Goal: Information Seeking & Learning: Learn about a topic

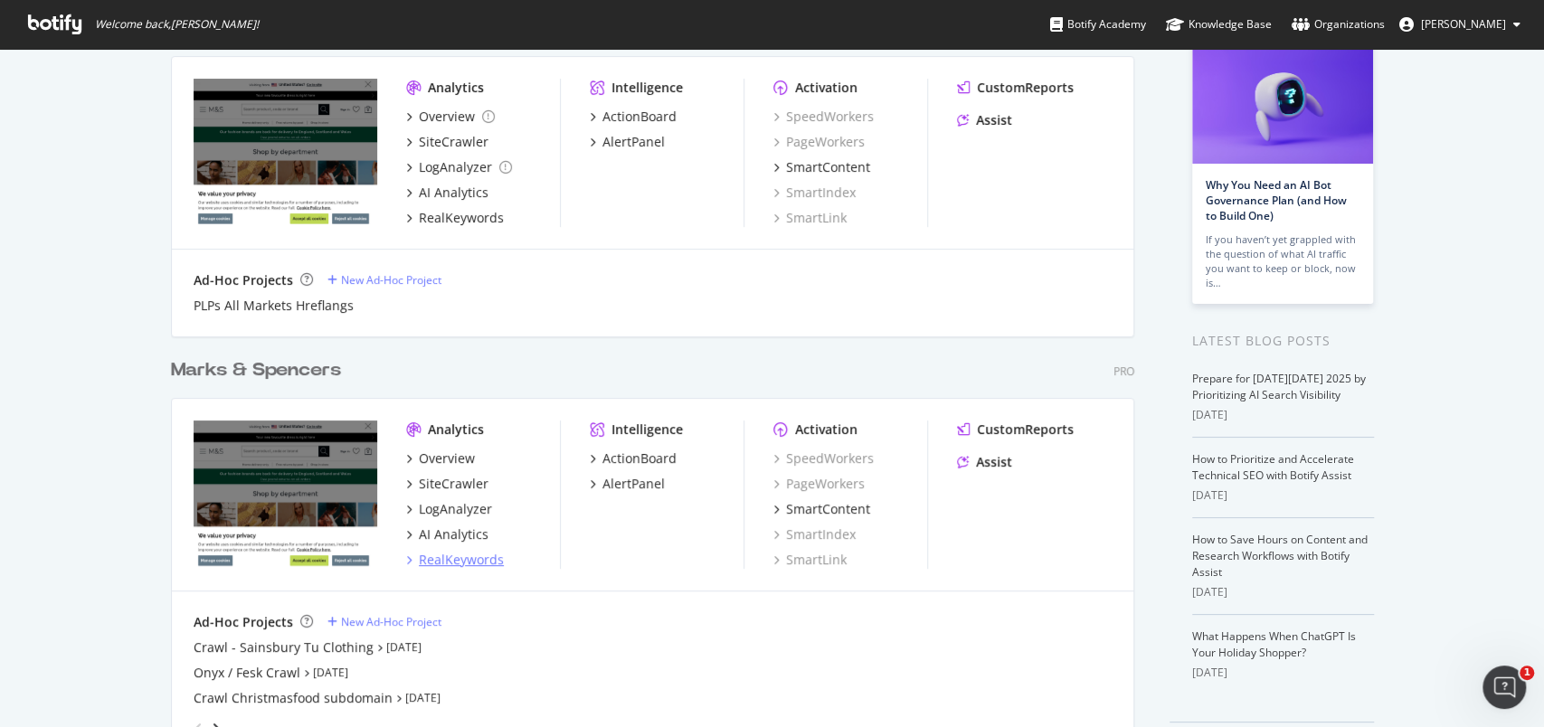
click at [469, 556] on div "RealKeywords" at bounding box center [461, 560] width 85 height 18
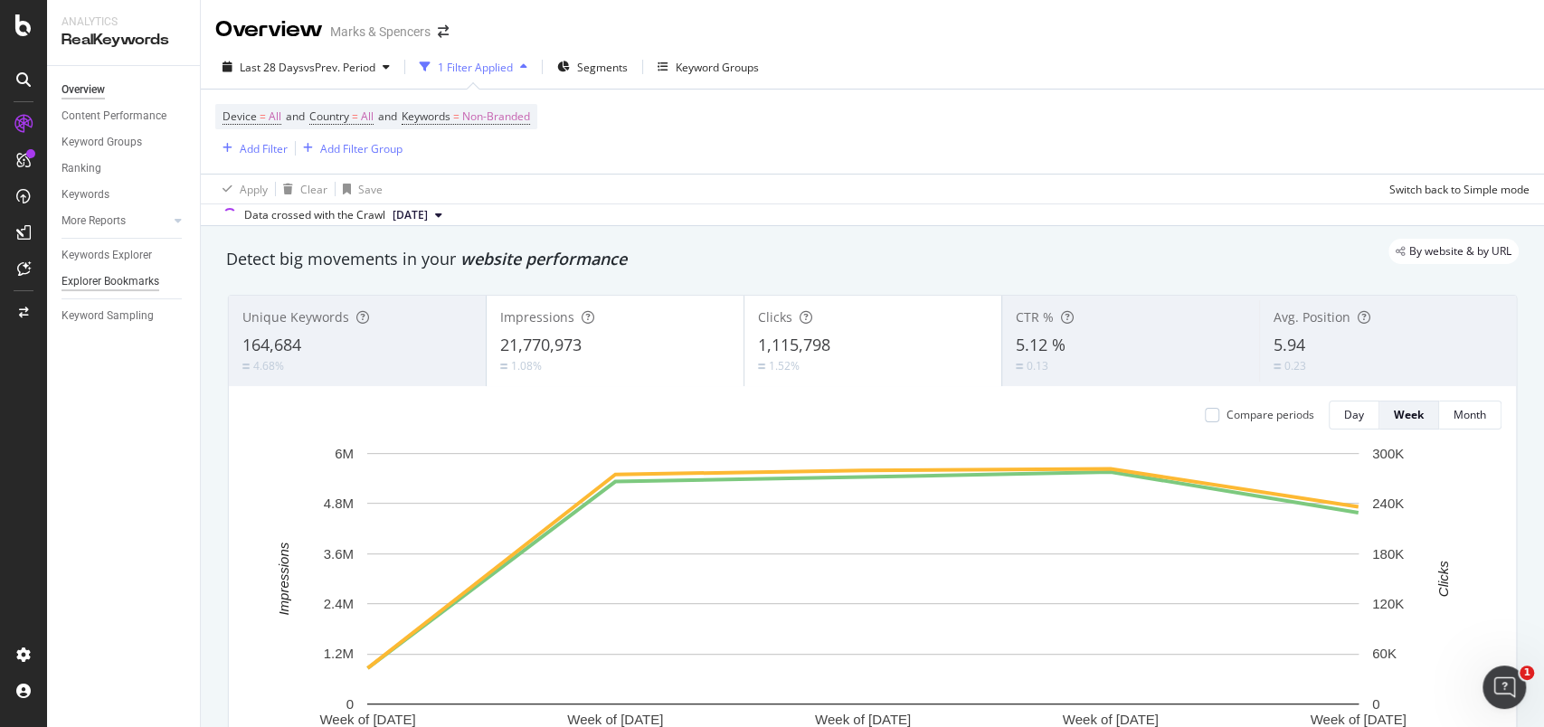
click at [84, 284] on div "Explorer Bookmarks" at bounding box center [111, 281] width 98 height 19
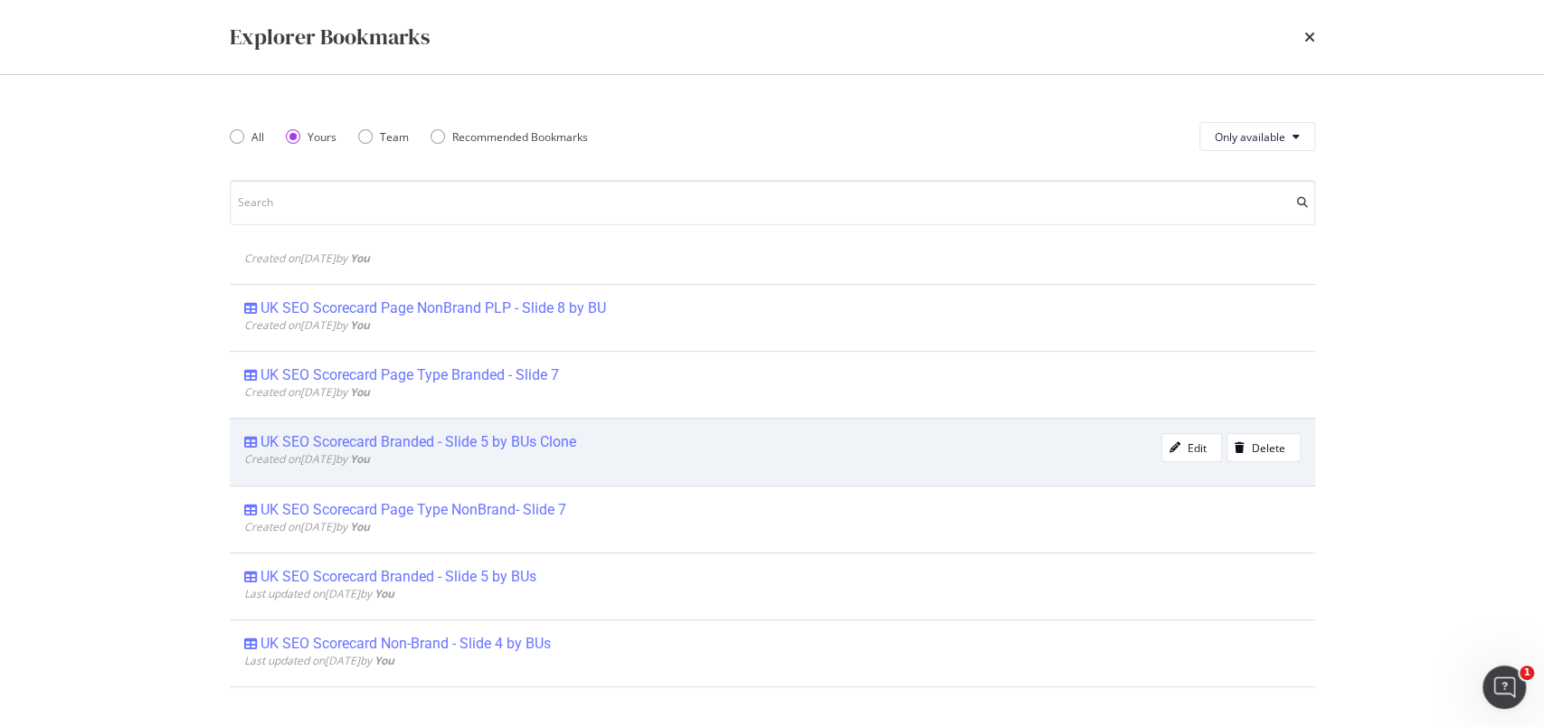
scroll to position [336, 0]
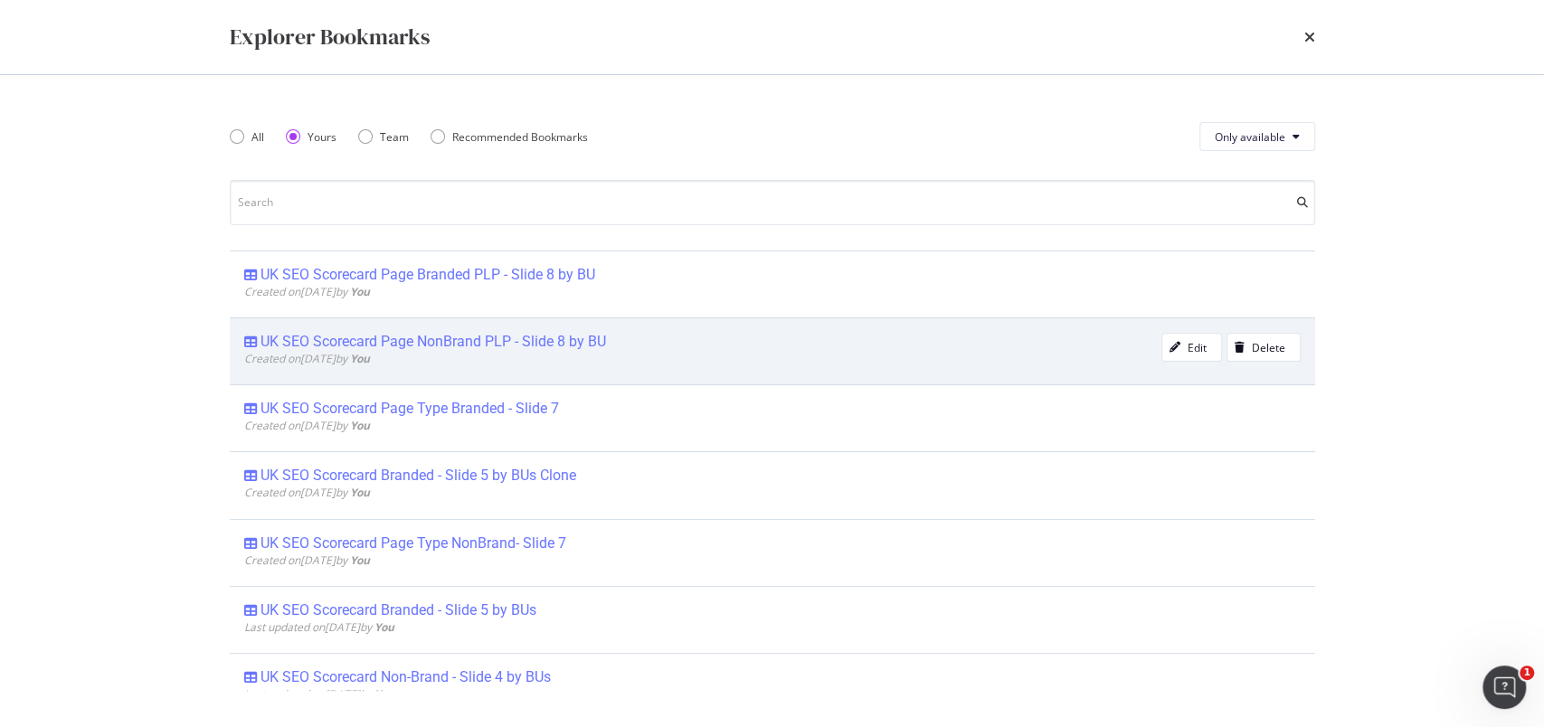
click at [470, 339] on div "UK SEO Scorecard Page NonBrand PLP - Slide 8 by BU" at bounding box center [433, 342] width 346 height 18
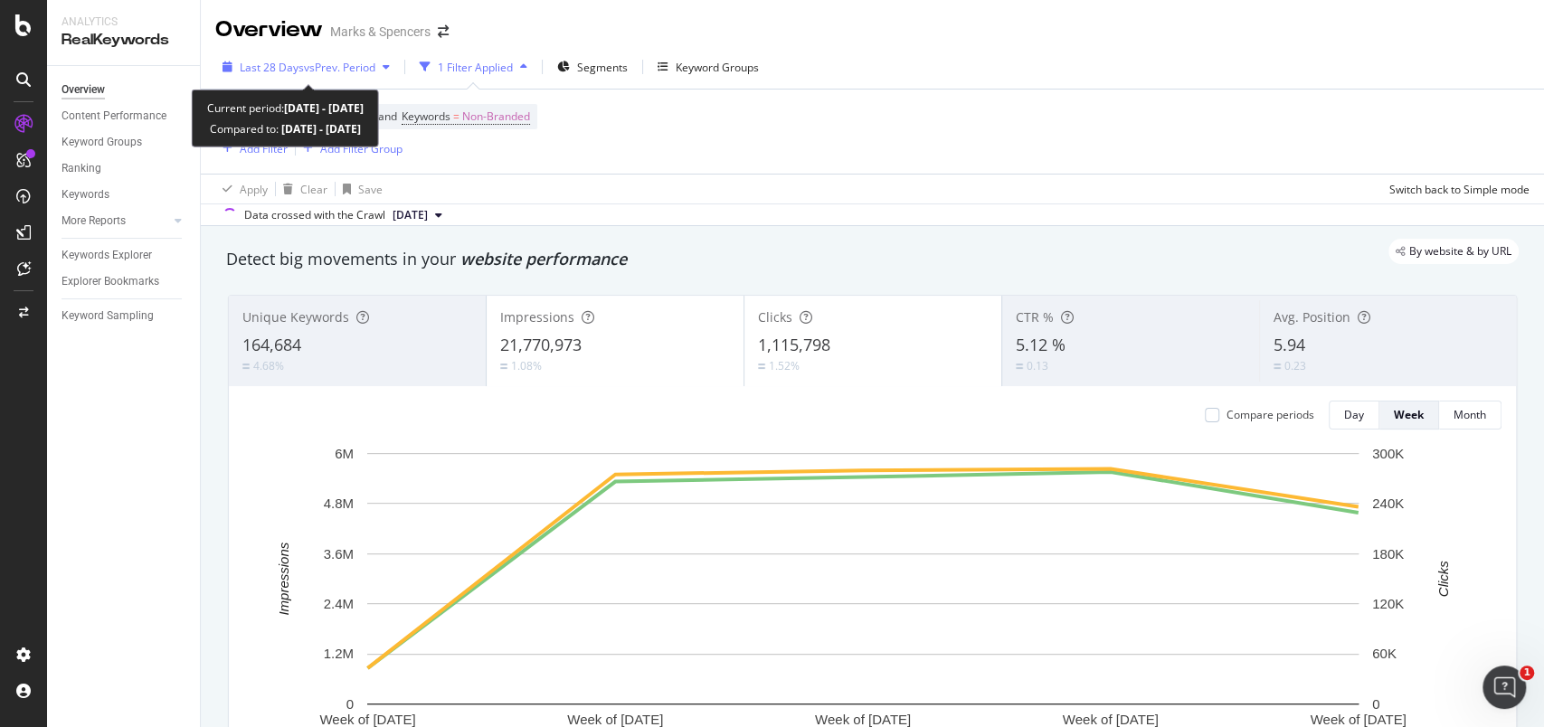
click at [280, 67] on span "Last 28 Days" at bounding box center [272, 67] width 64 height 15
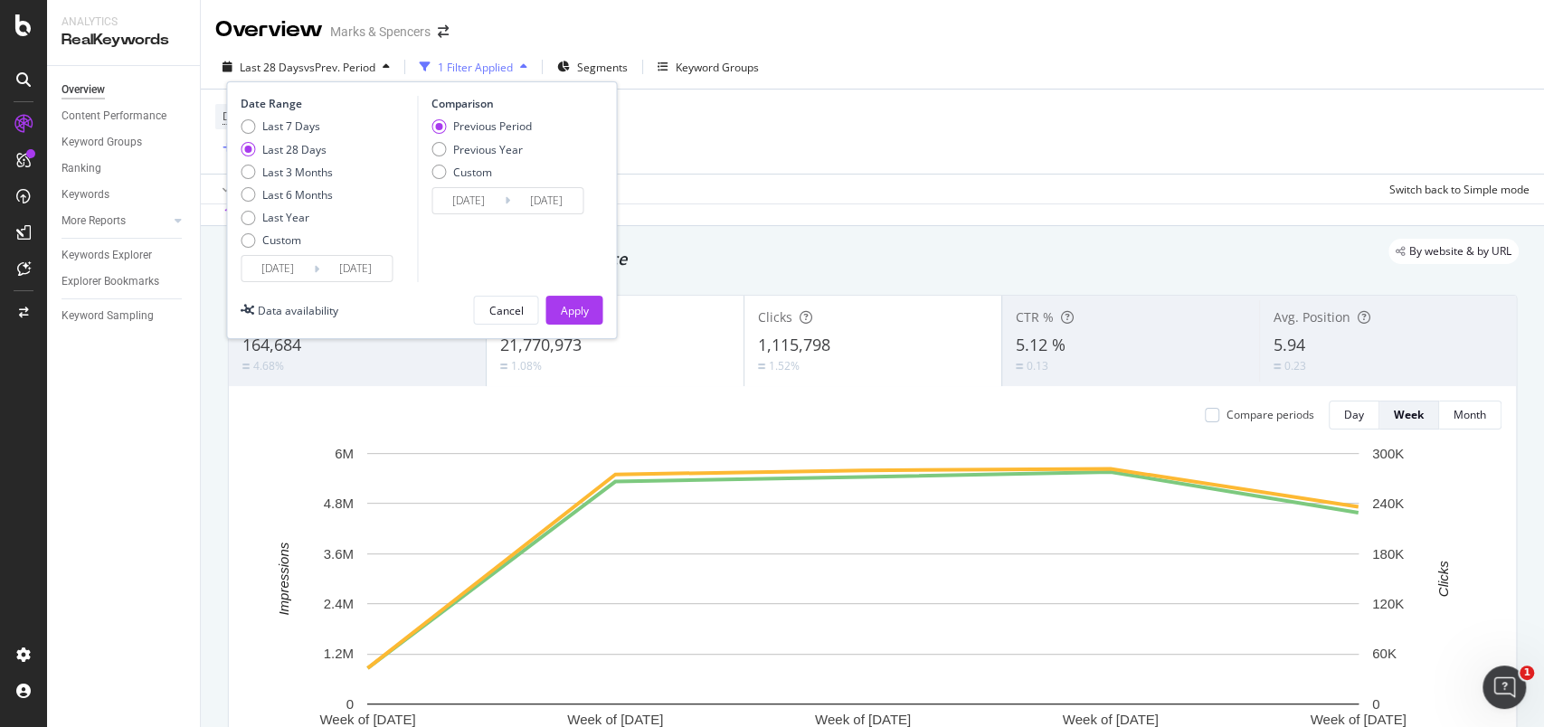
click at [251, 241] on div "Custom" at bounding box center [248, 240] width 14 height 14
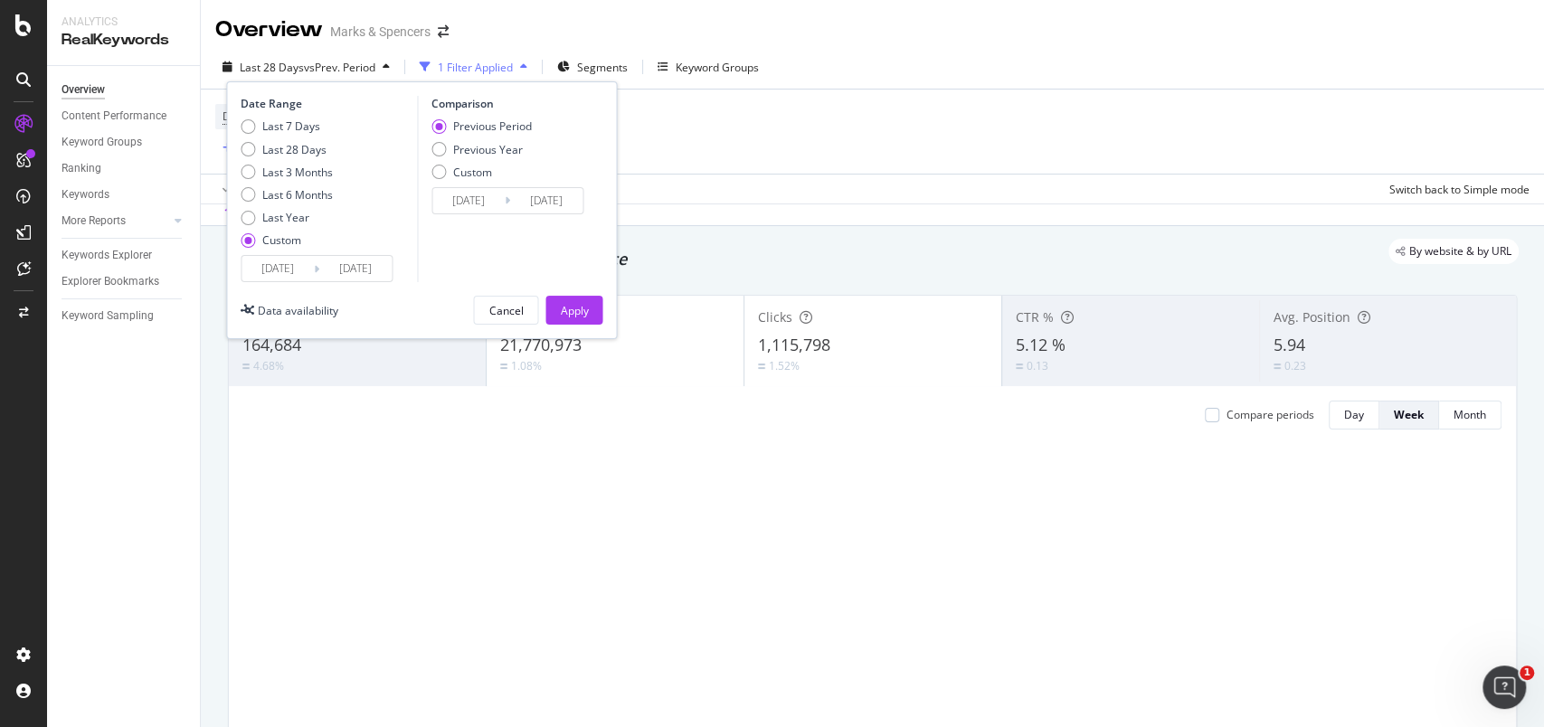
click at [264, 262] on input "[DATE]" at bounding box center [278, 268] width 72 height 25
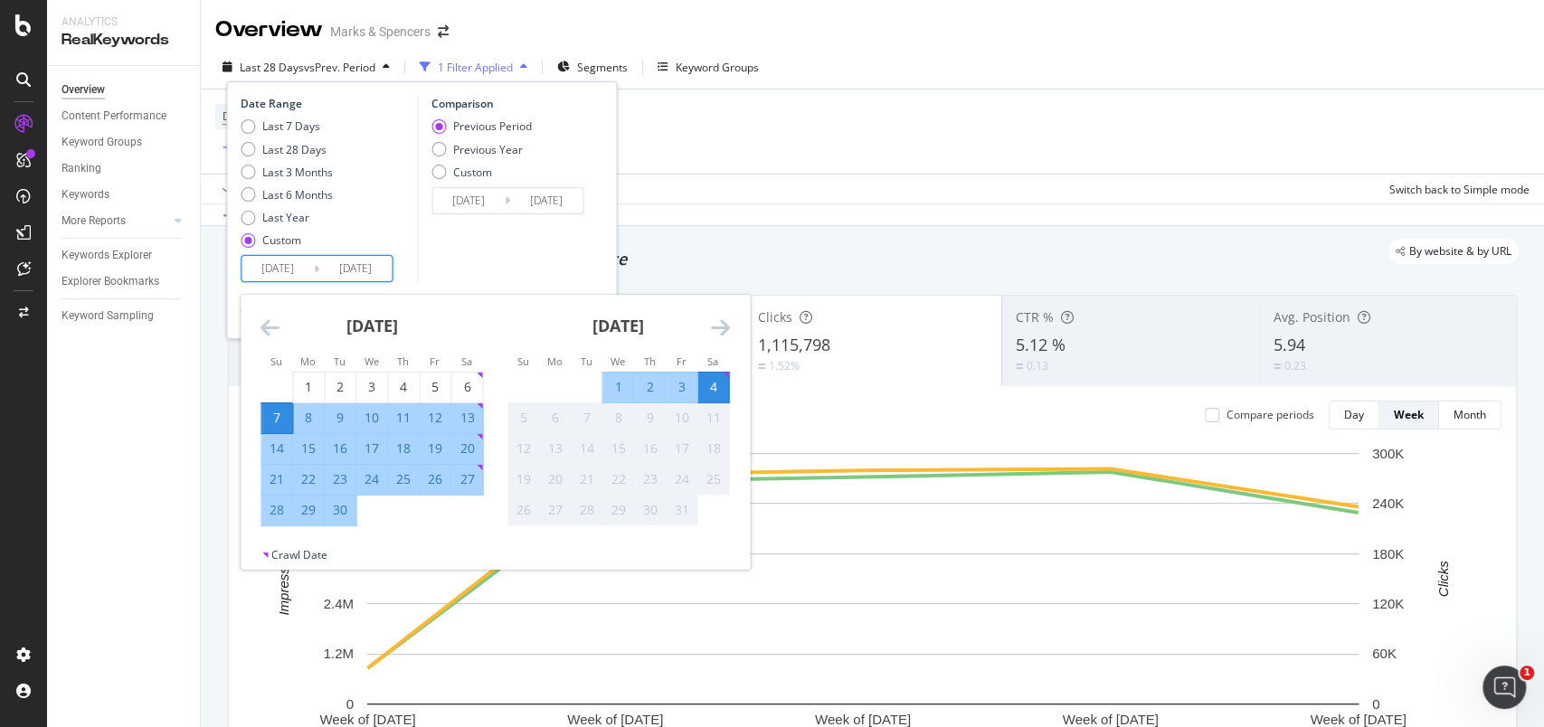
click at [268, 324] on icon "Move backward to switch to the previous month." at bounding box center [269, 328] width 19 height 22
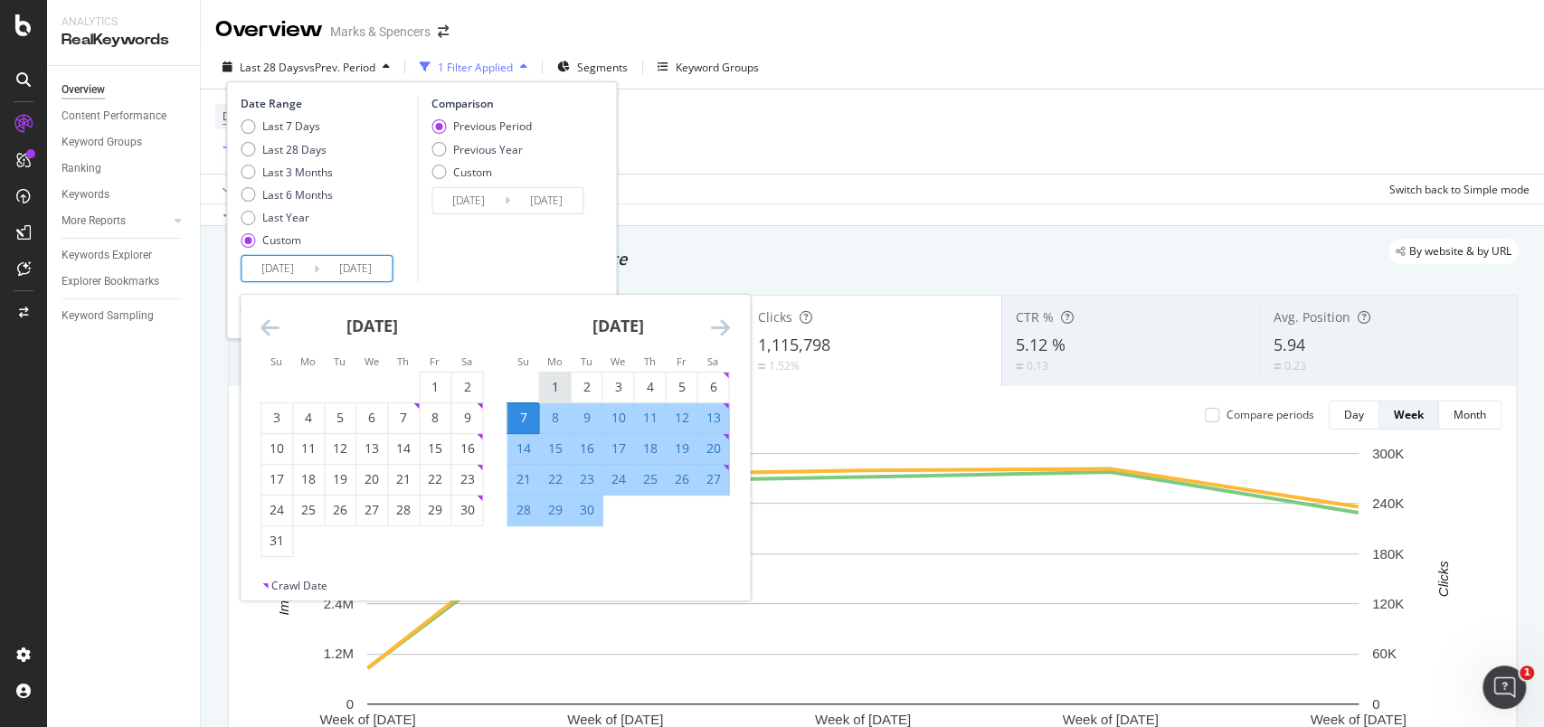
click at [562, 380] on div "1" at bounding box center [554, 387] width 31 height 18
type input "[DATE]"
click at [718, 322] on icon "Move forward to switch to the next month." at bounding box center [719, 328] width 19 height 22
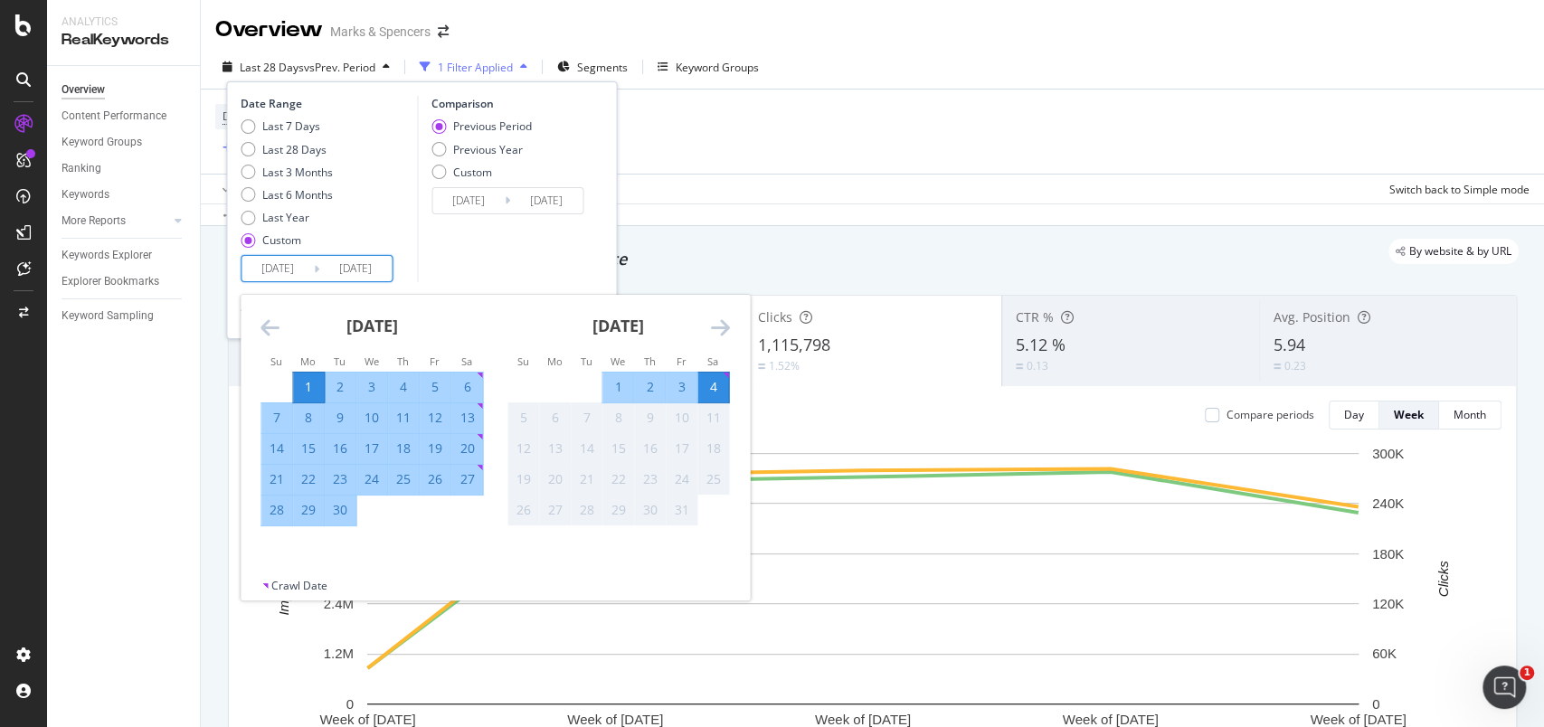
click at [348, 512] on div "30" at bounding box center [340, 510] width 31 height 18
type input "[DATE]"
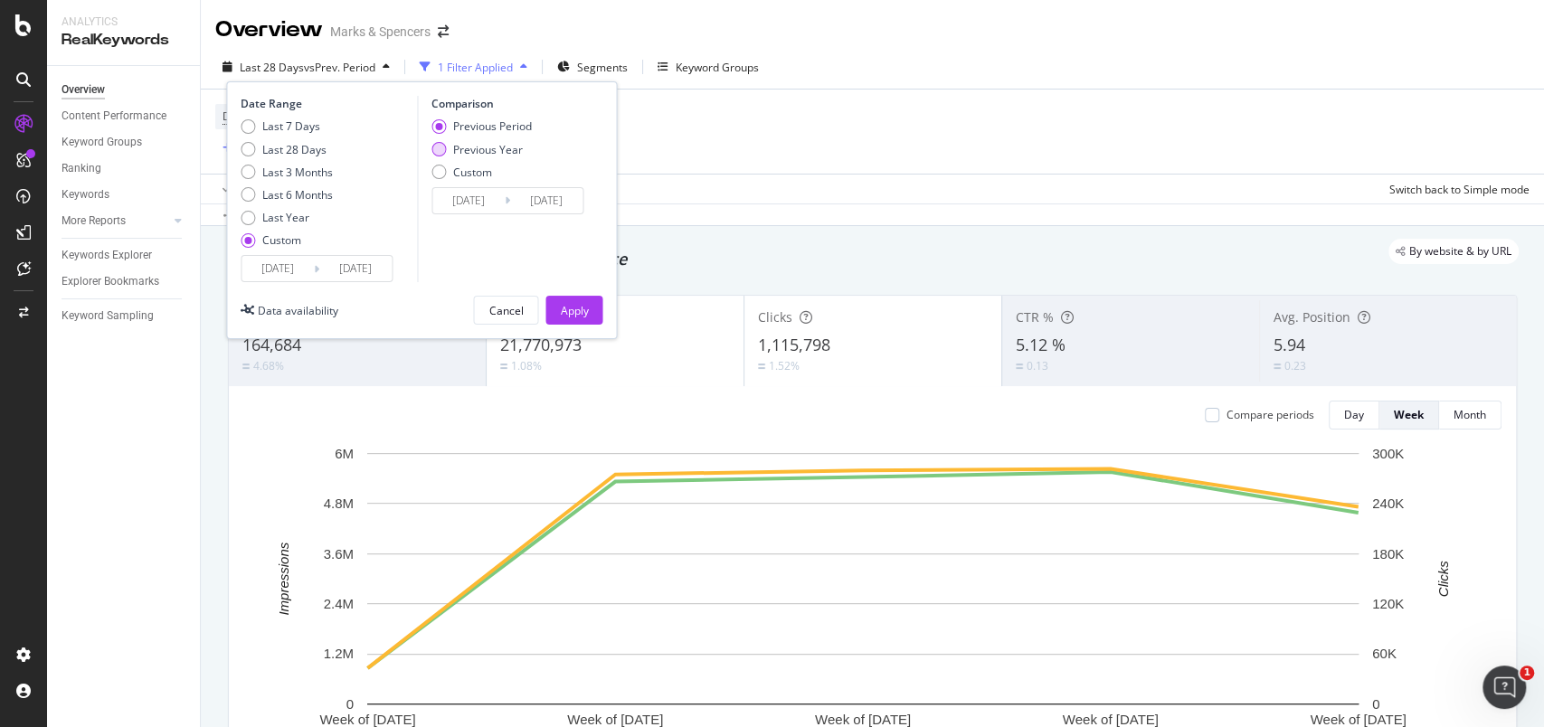
click at [507, 154] on div "Previous Year" at bounding box center [488, 149] width 70 height 15
type input "[DATE]"
click at [561, 304] on div "Apply" at bounding box center [574, 310] width 28 height 15
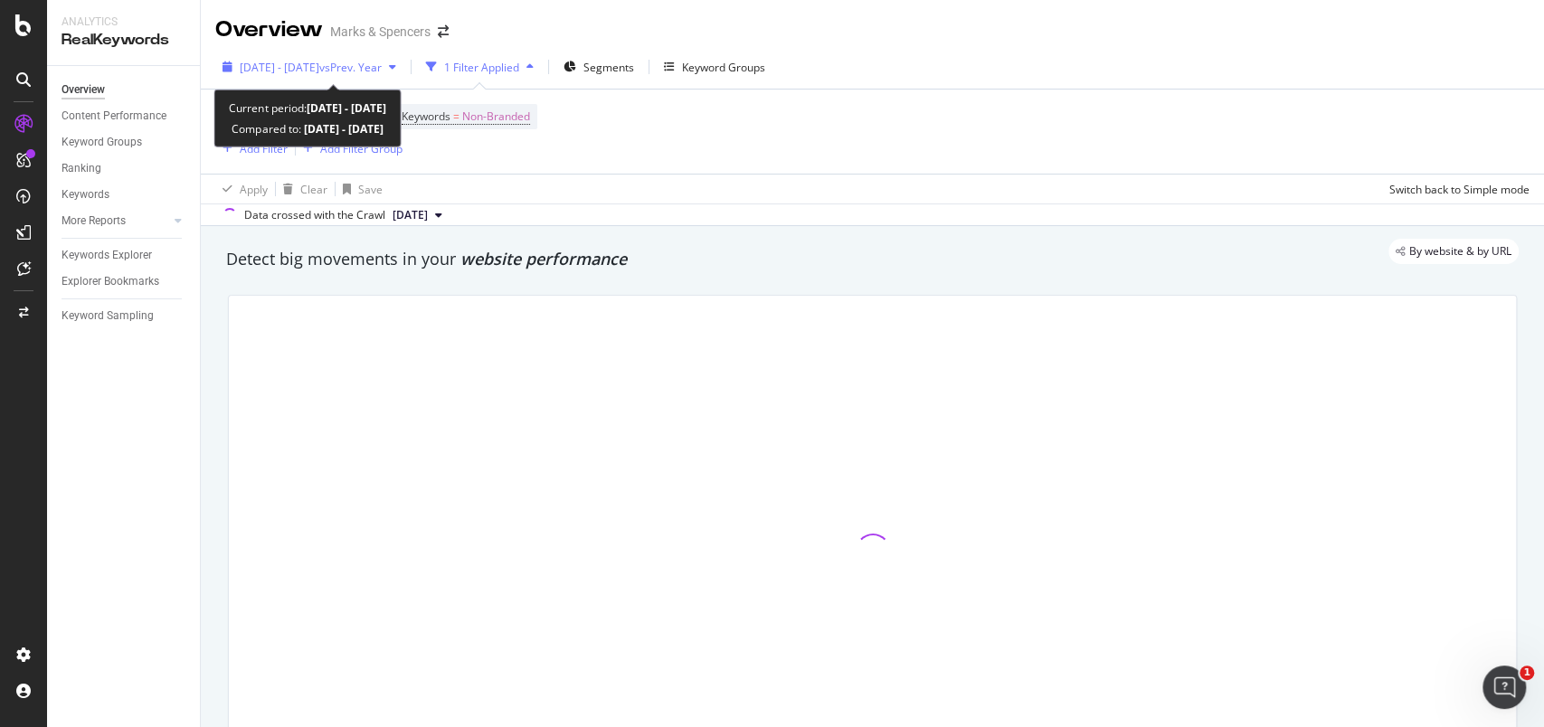
click at [232, 62] on icon "button" at bounding box center [228, 67] width 10 height 11
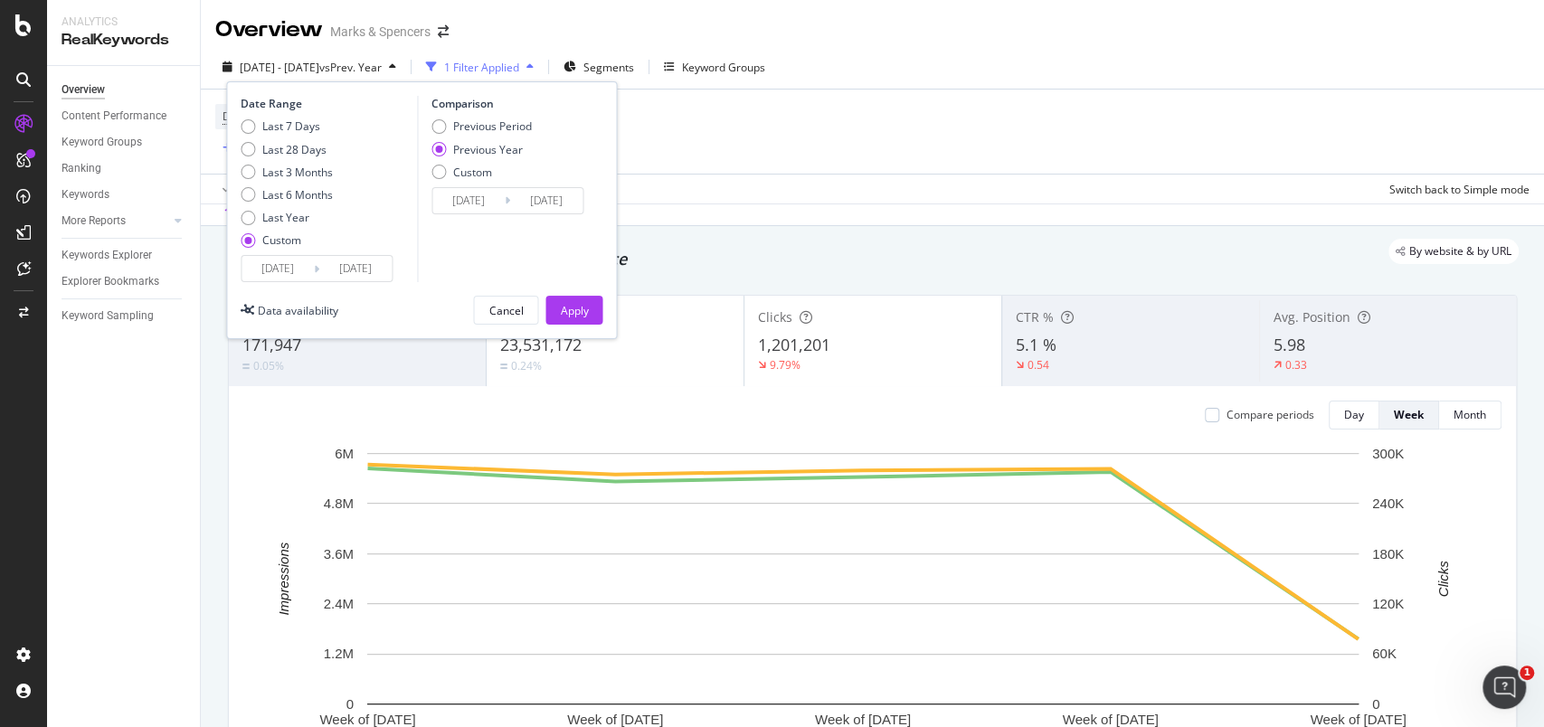
click at [301, 264] on input "[DATE]" at bounding box center [278, 268] width 72 height 25
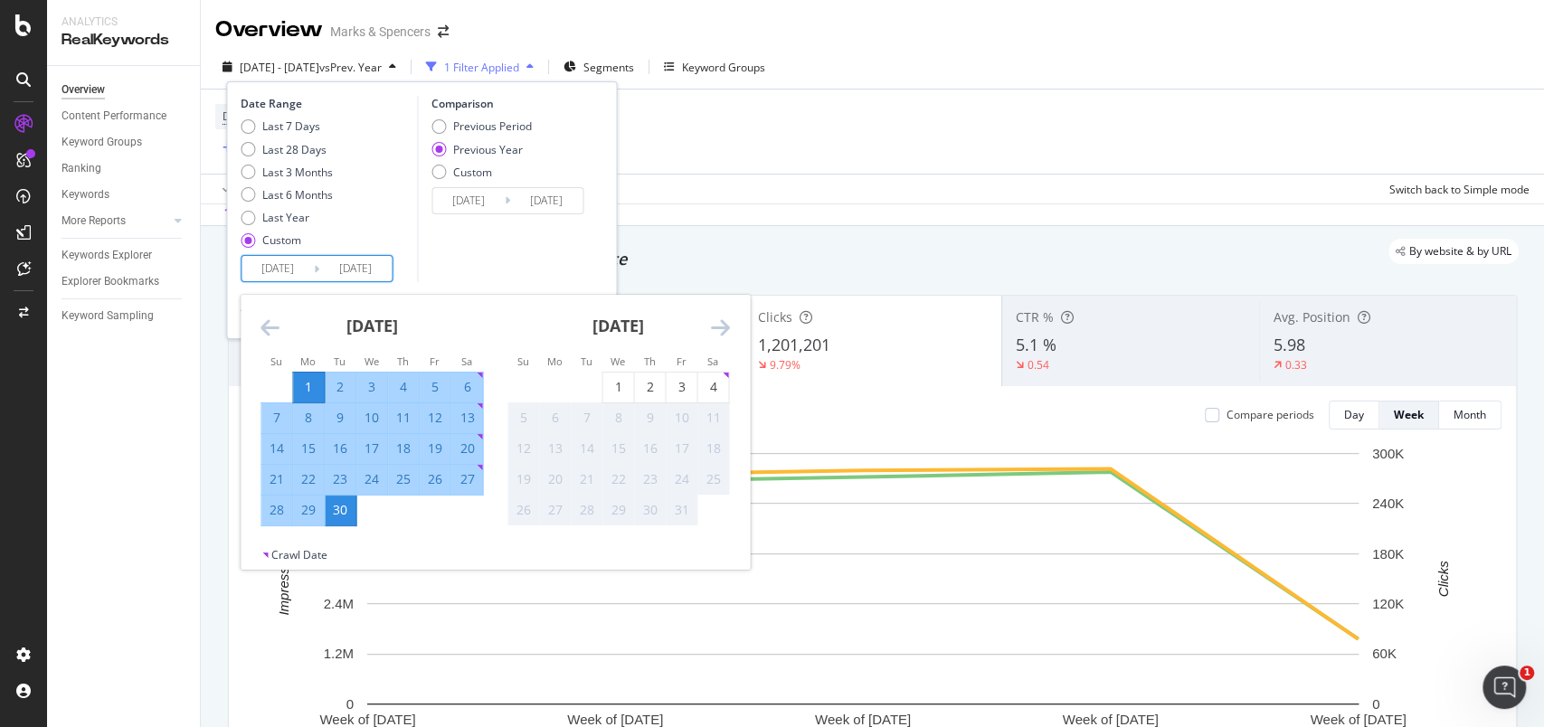
click at [263, 325] on icon "Move backward to switch to the previous month." at bounding box center [269, 328] width 19 height 22
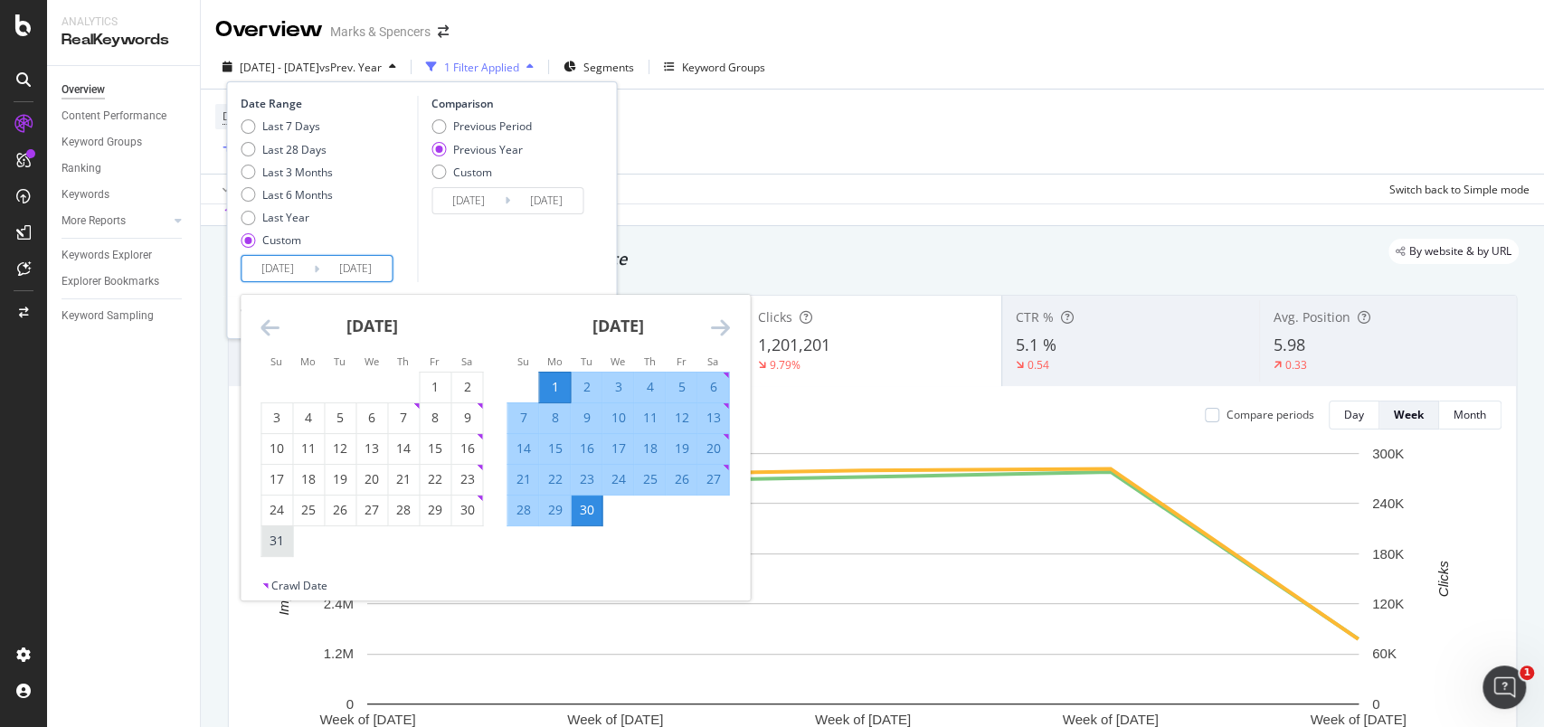
click at [271, 544] on div "31" at bounding box center [276, 541] width 31 height 18
type input "[DATE]"
click at [673, 476] on div "26" at bounding box center [681, 479] width 31 height 18
type input "[DATE]"
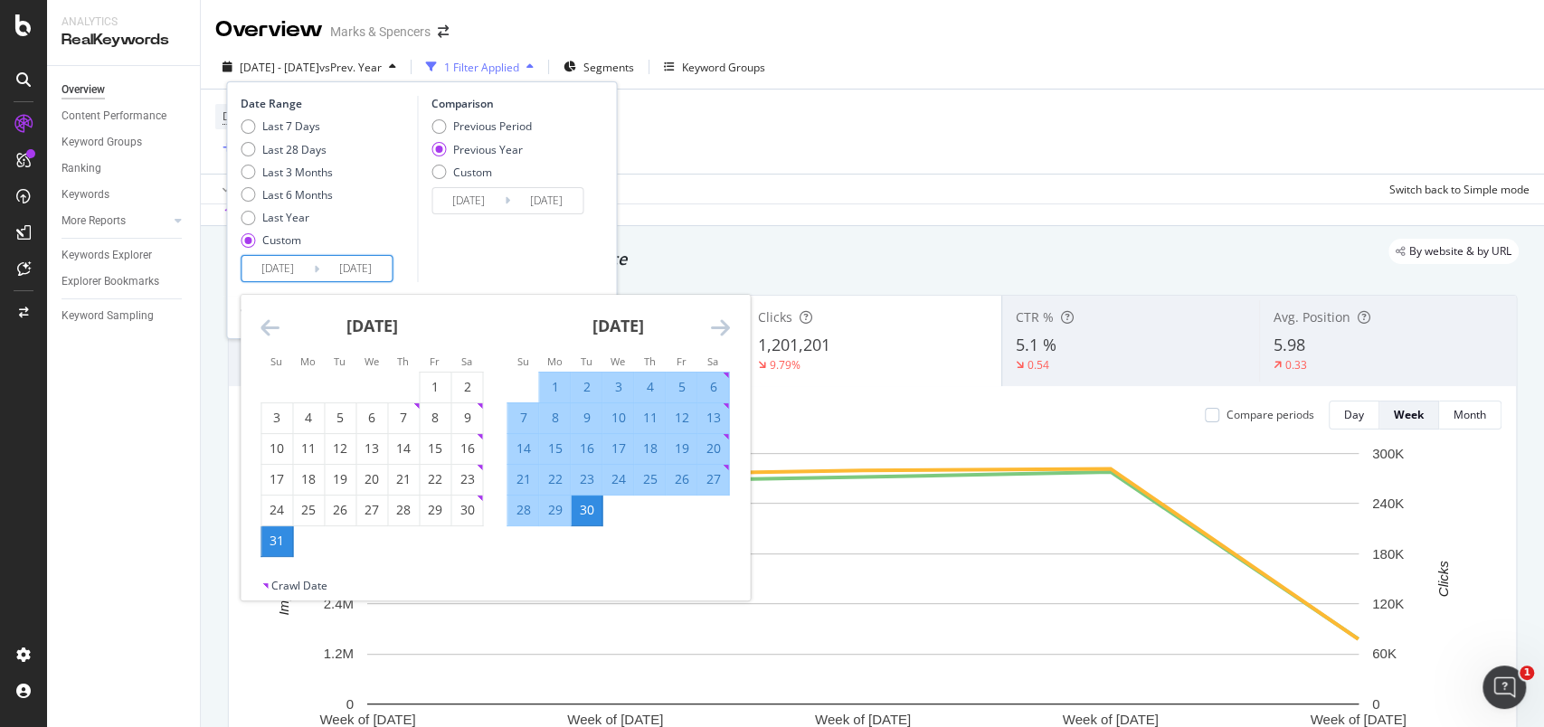
type input "[DATE]"
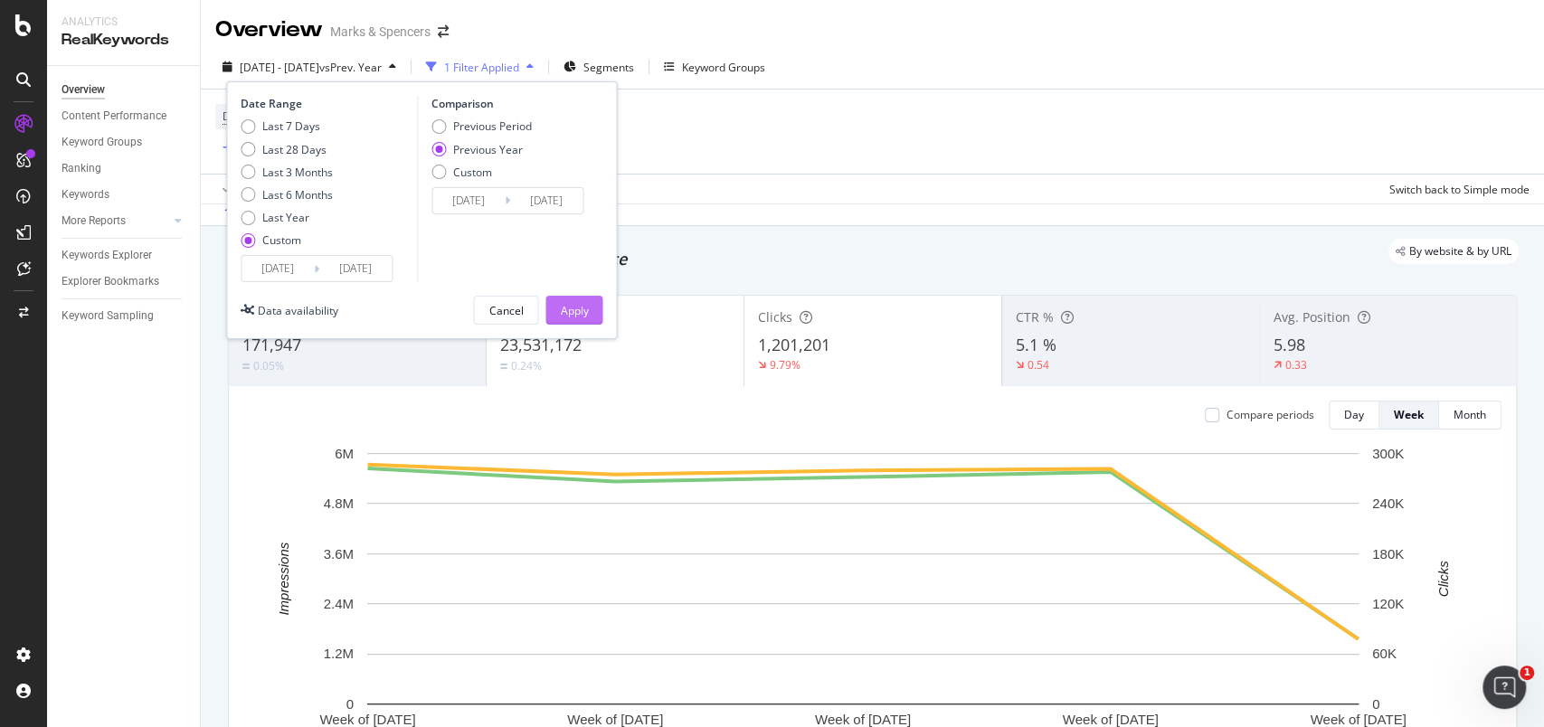
click at [586, 316] on div "Apply" at bounding box center [574, 310] width 28 height 15
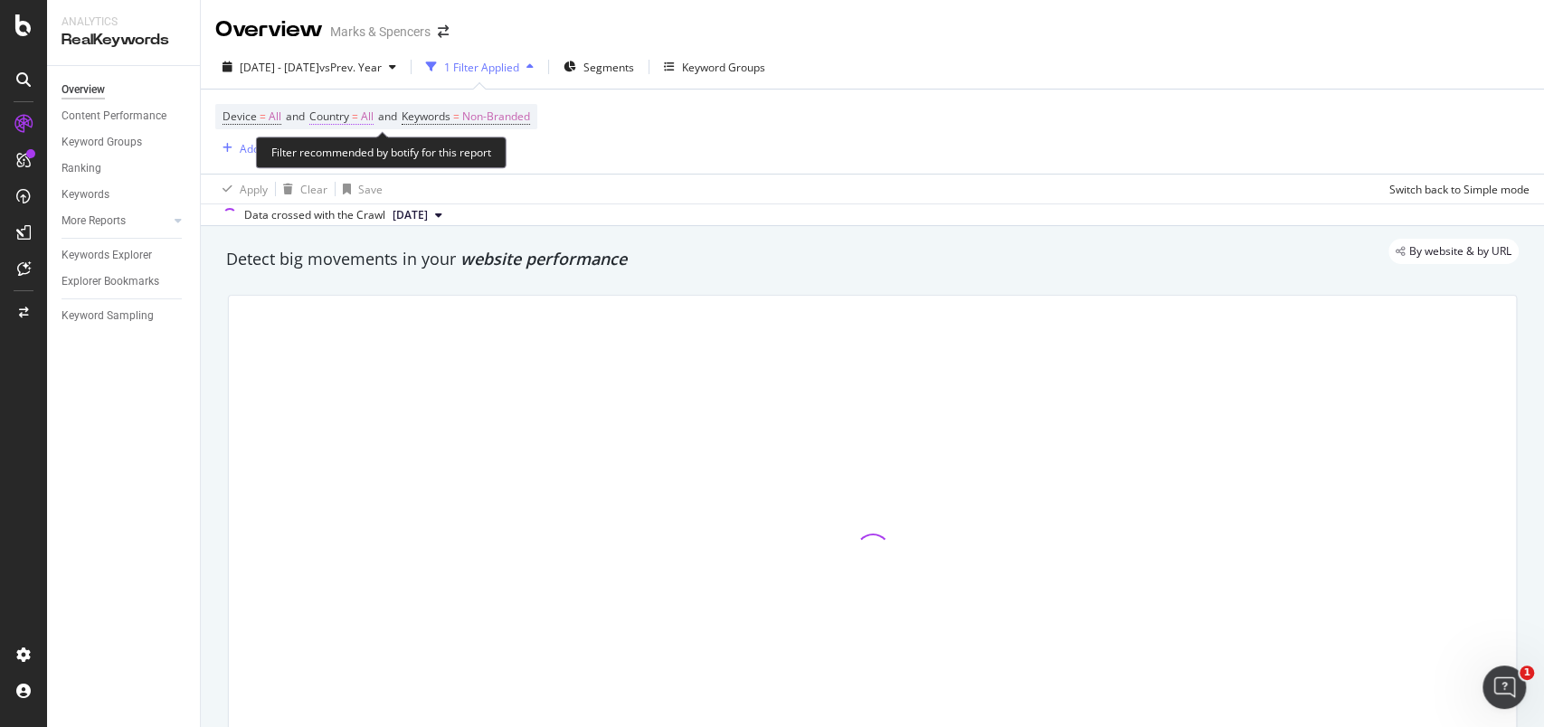
click at [372, 115] on span "All" at bounding box center [367, 116] width 13 height 25
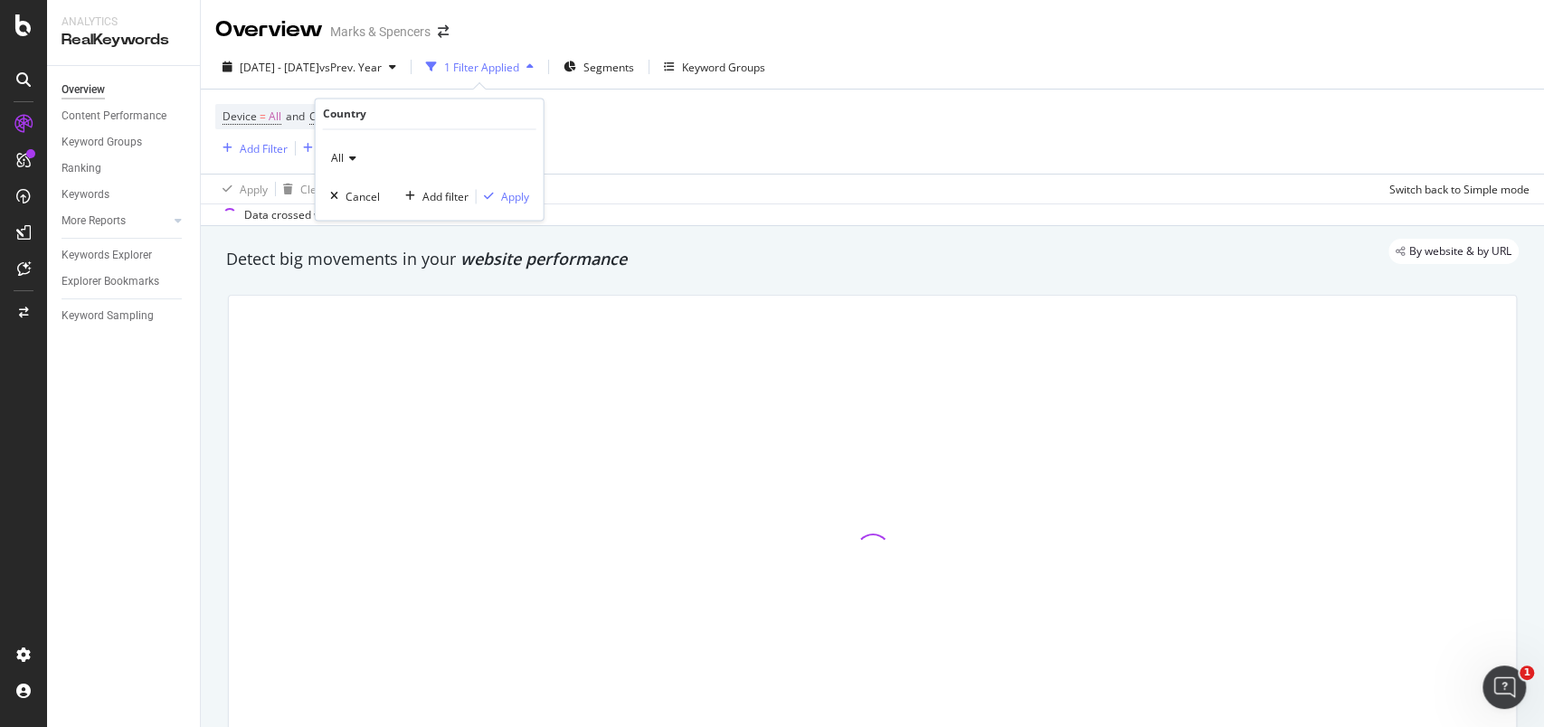
click at [354, 159] on icon at bounding box center [350, 159] width 13 height 11
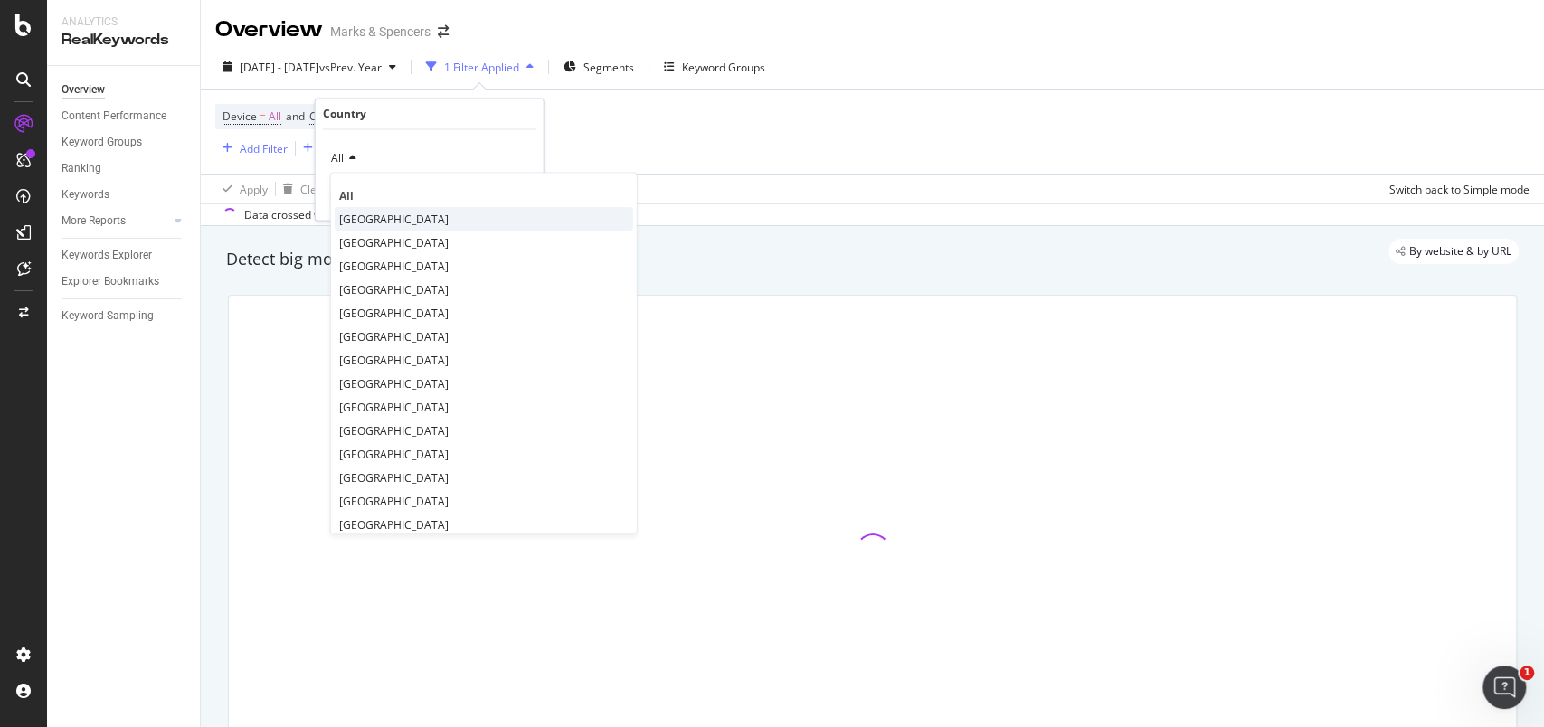
click at [372, 227] on div "[GEOGRAPHIC_DATA]" at bounding box center [484, 220] width 298 height 24
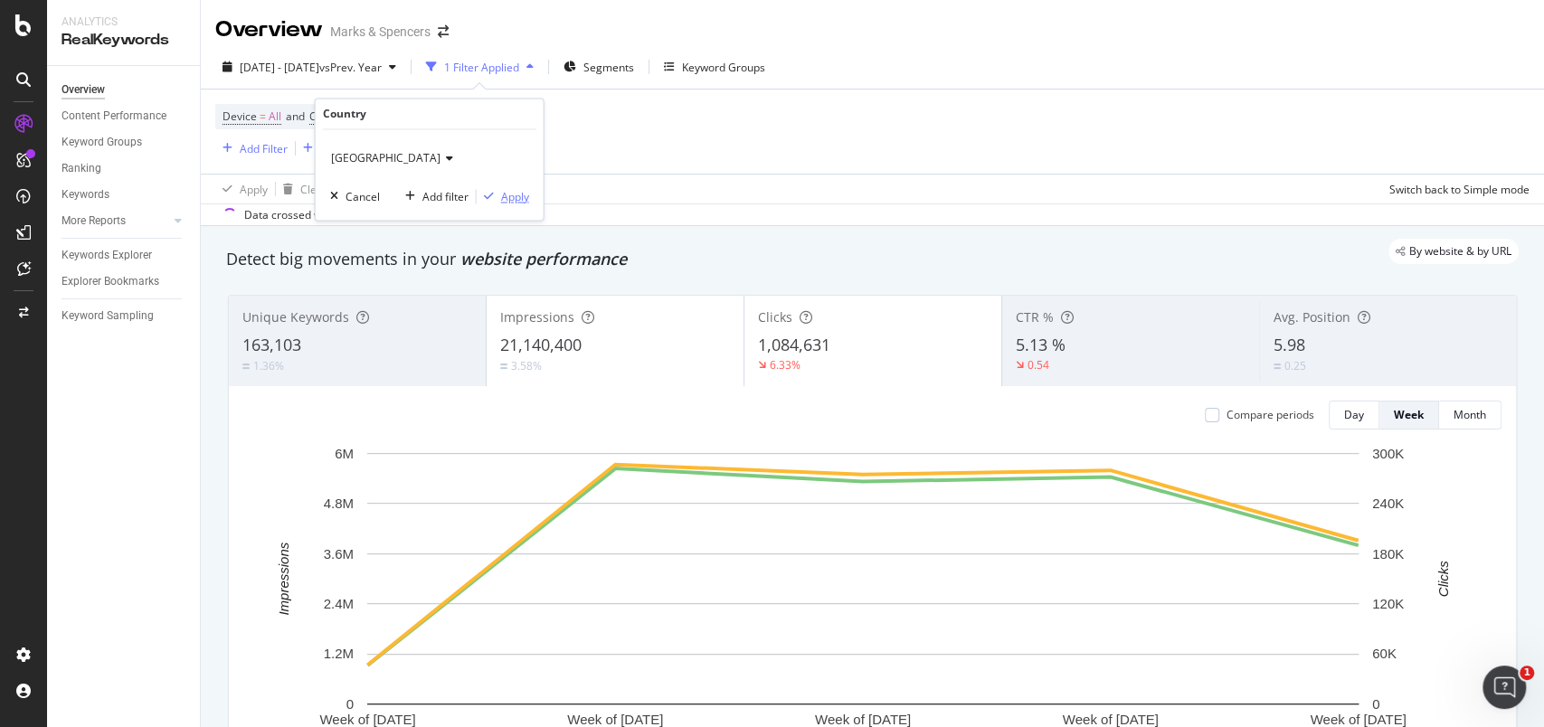
click at [507, 193] on div "Apply" at bounding box center [515, 196] width 28 height 15
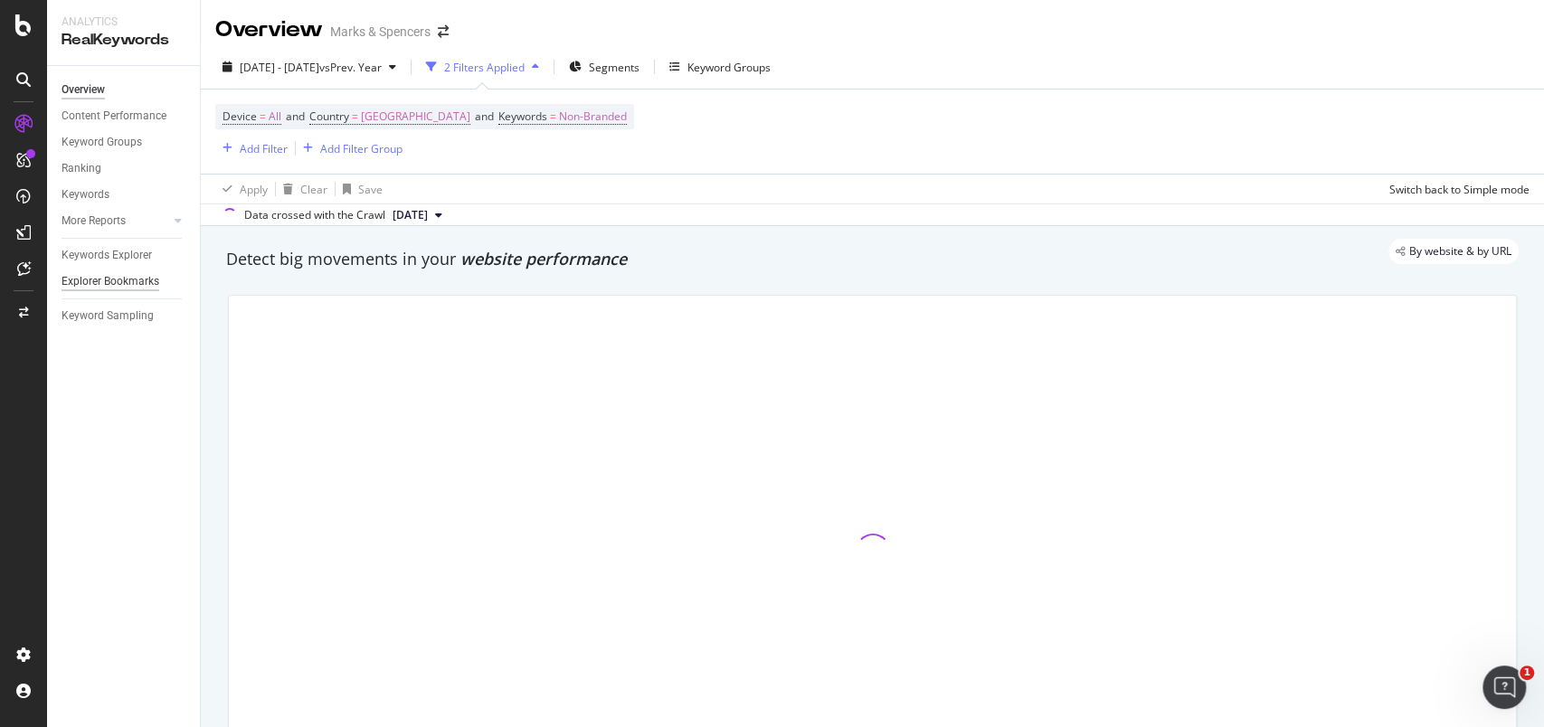
click at [130, 279] on div "Explorer Bookmarks" at bounding box center [111, 281] width 98 height 19
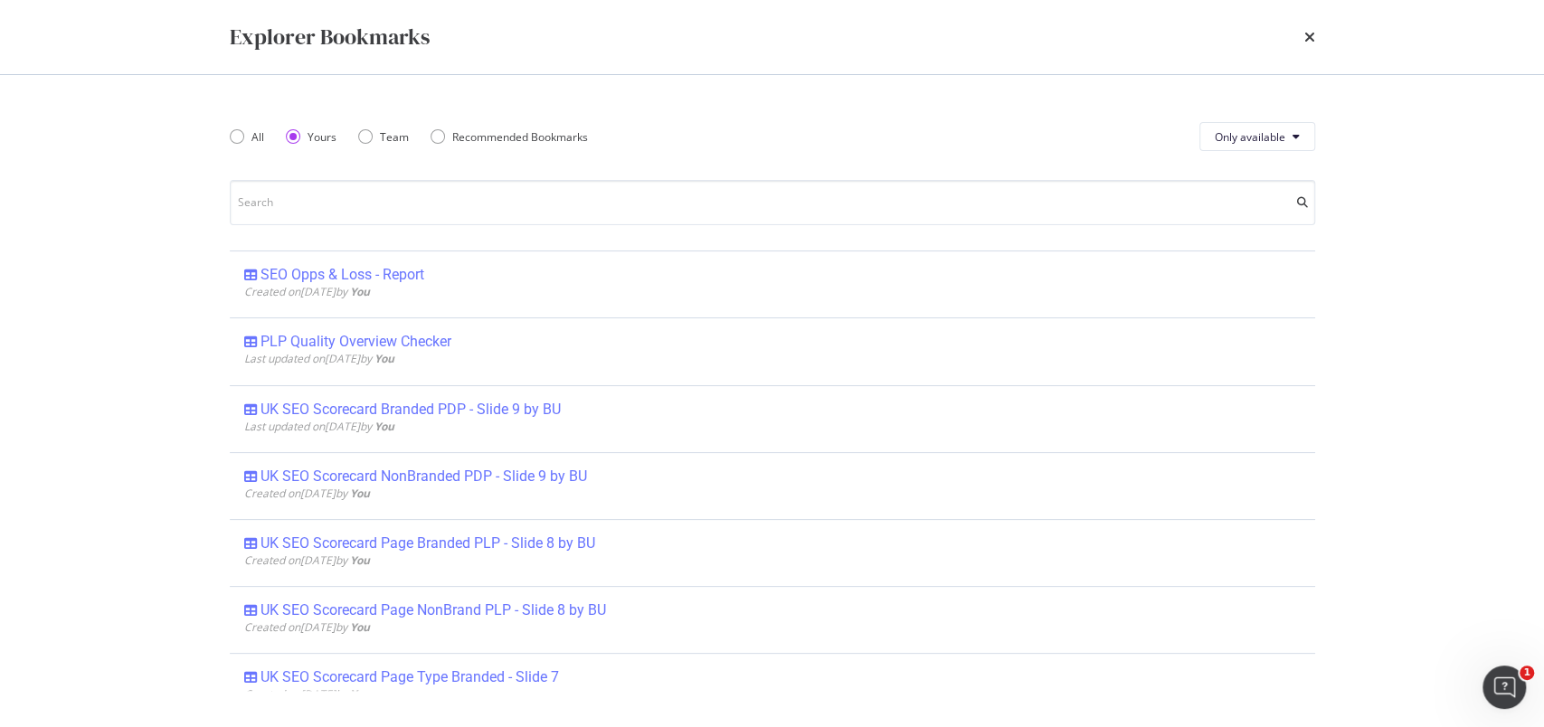
drag, startPoint x: 464, startPoint y: 541, endPoint x: 192, endPoint y: 496, distance: 276.0
click at [192, 496] on div "Explorer Bookmarks All Yours Team Recommended Bookmarks Only available SEO Opps…" at bounding box center [772, 363] width 1544 height 727
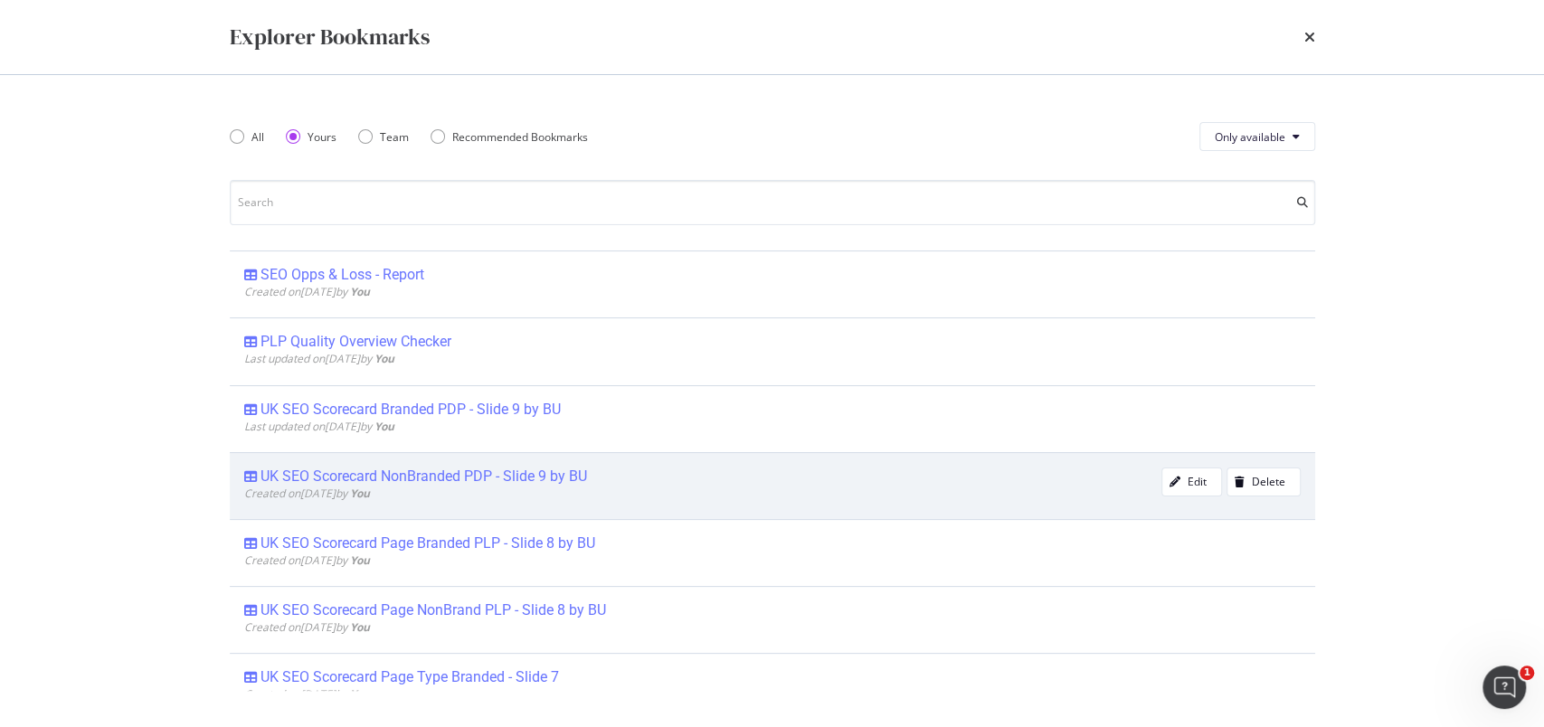
click at [493, 474] on div "UK SEO Scorecard NonBranded PDP - Slide 9 by BU" at bounding box center [423, 477] width 327 height 18
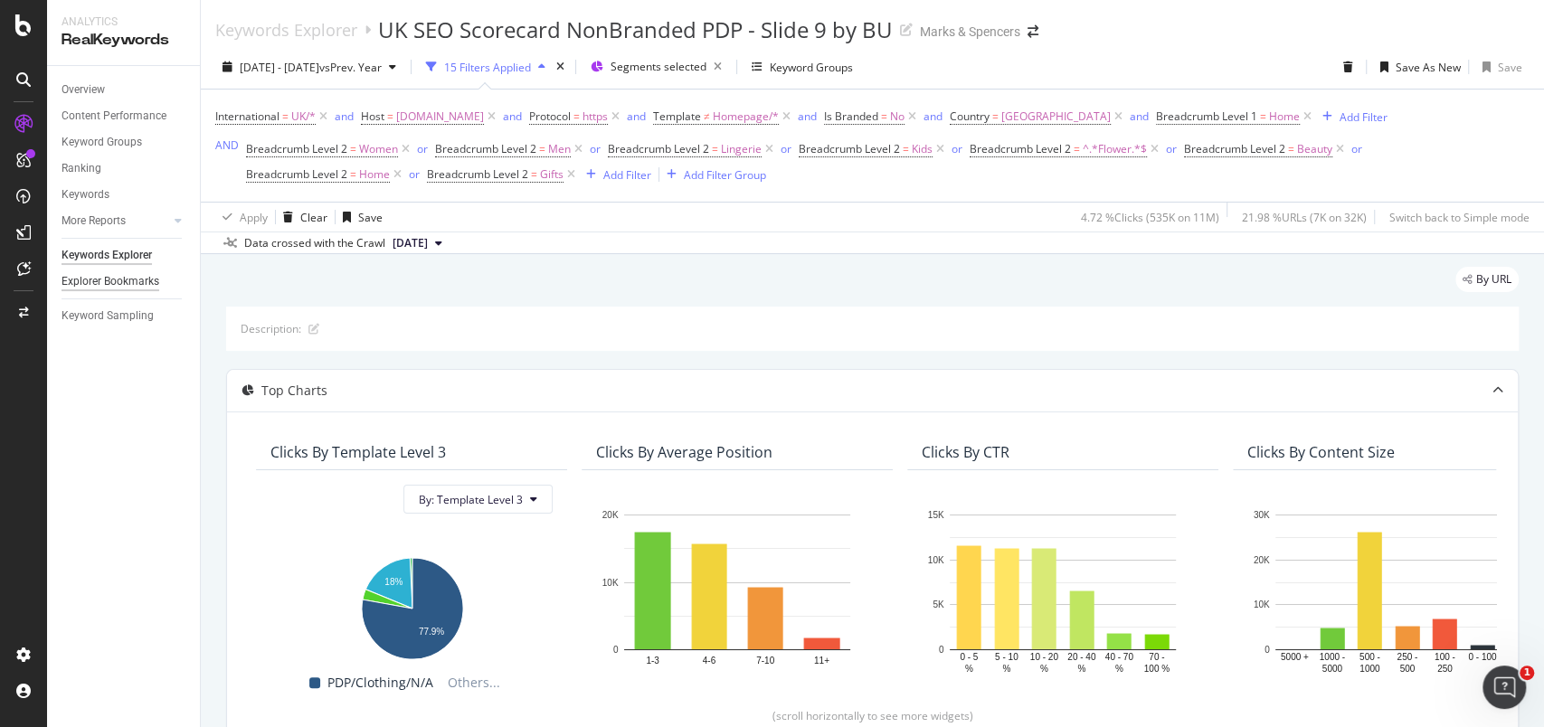
click at [125, 277] on div "Explorer Bookmarks" at bounding box center [111, 281] width 98 height 19
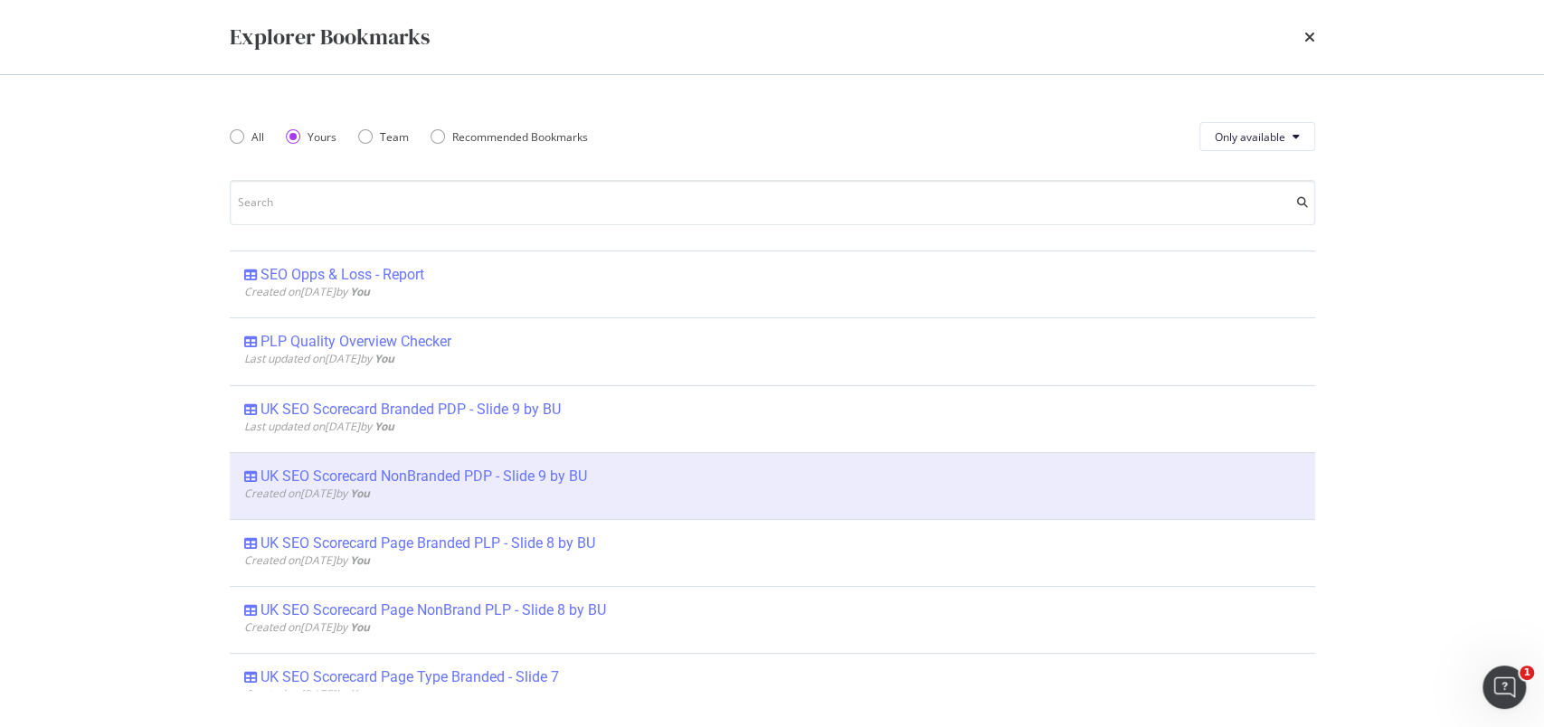
click at [456, 610] on div "UK SEO Scorecard Page NonBrand PLP - Slide 8 by BU" at bounding box center [433, 610] width 346 height 18
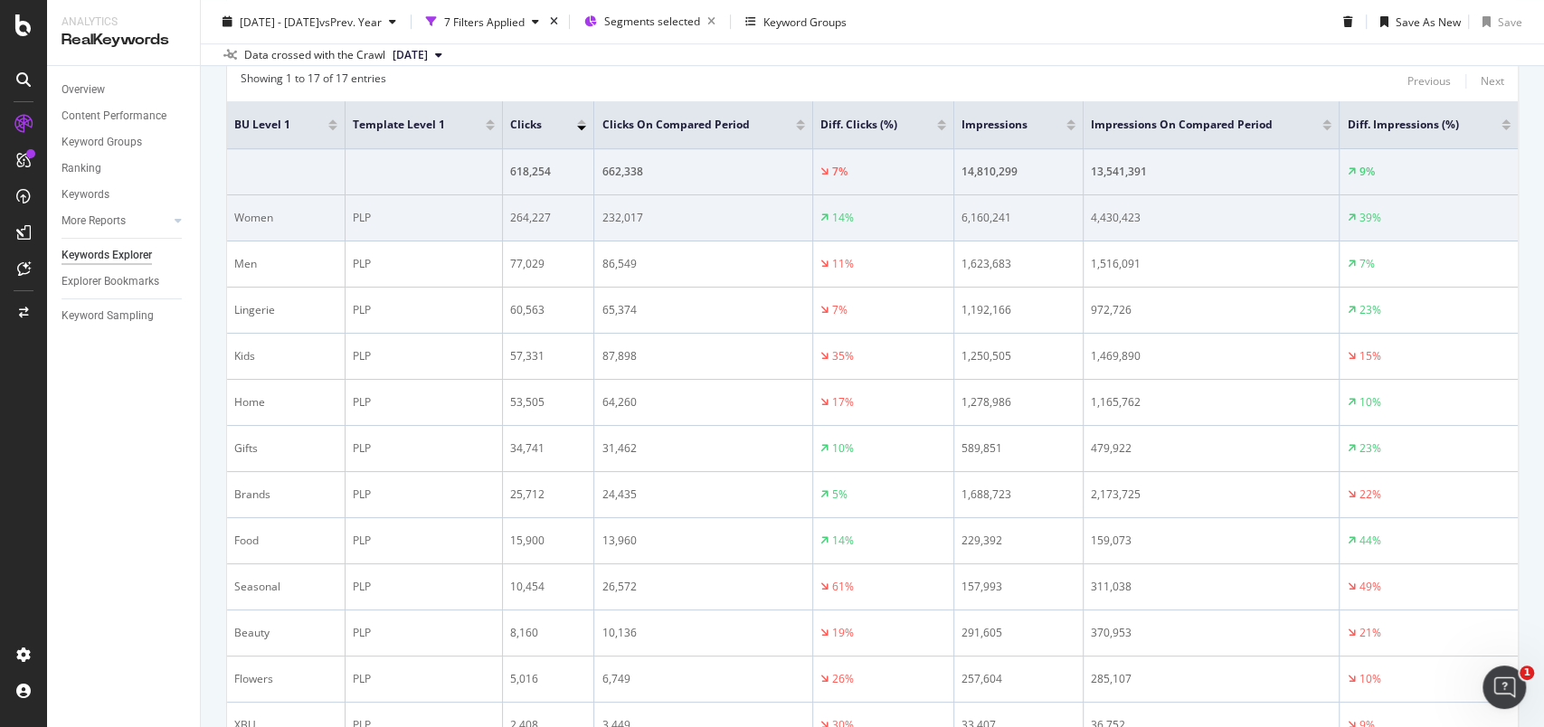
scroll to position [421, 0]
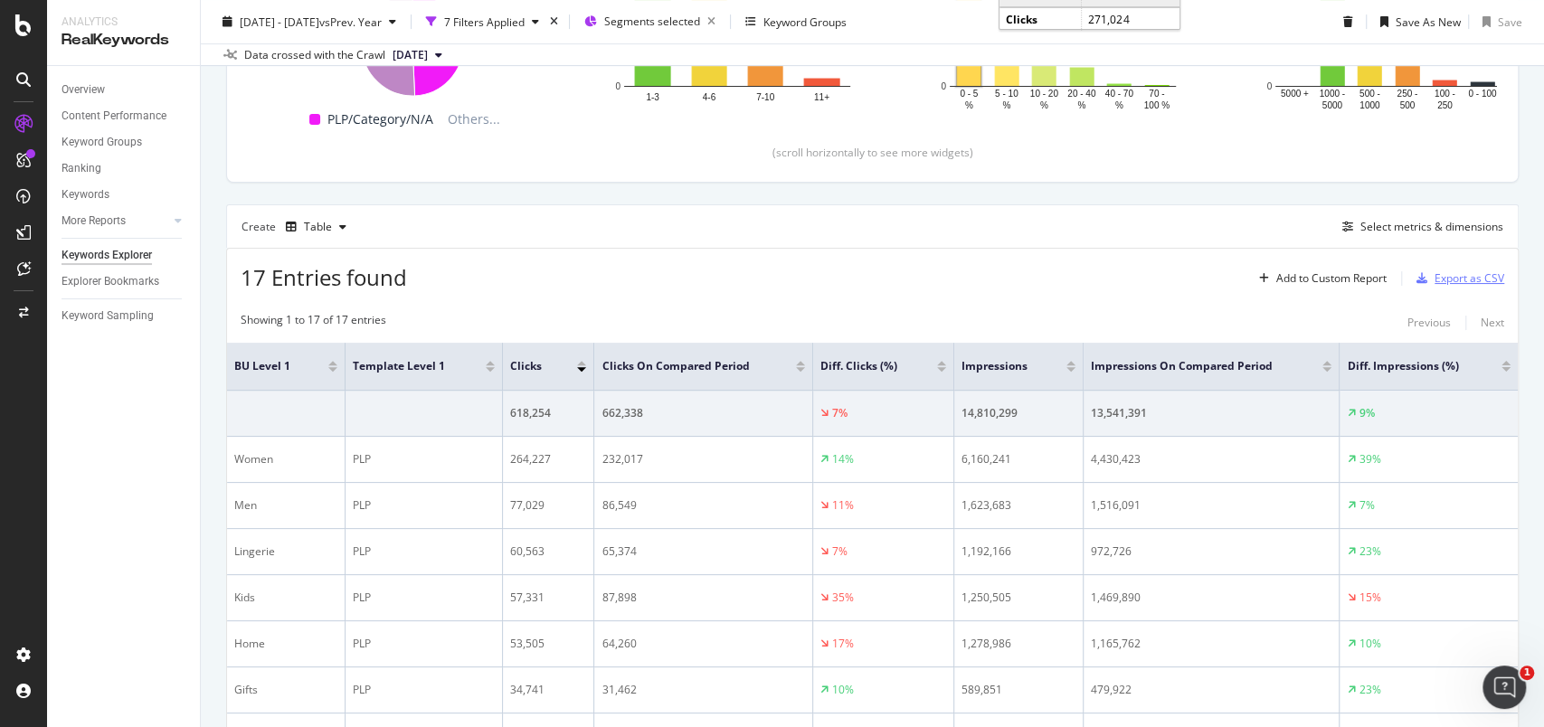
click at [1467, 278] on div "Export as CSV" at bounding box center [1470, 277] width 70 height 15
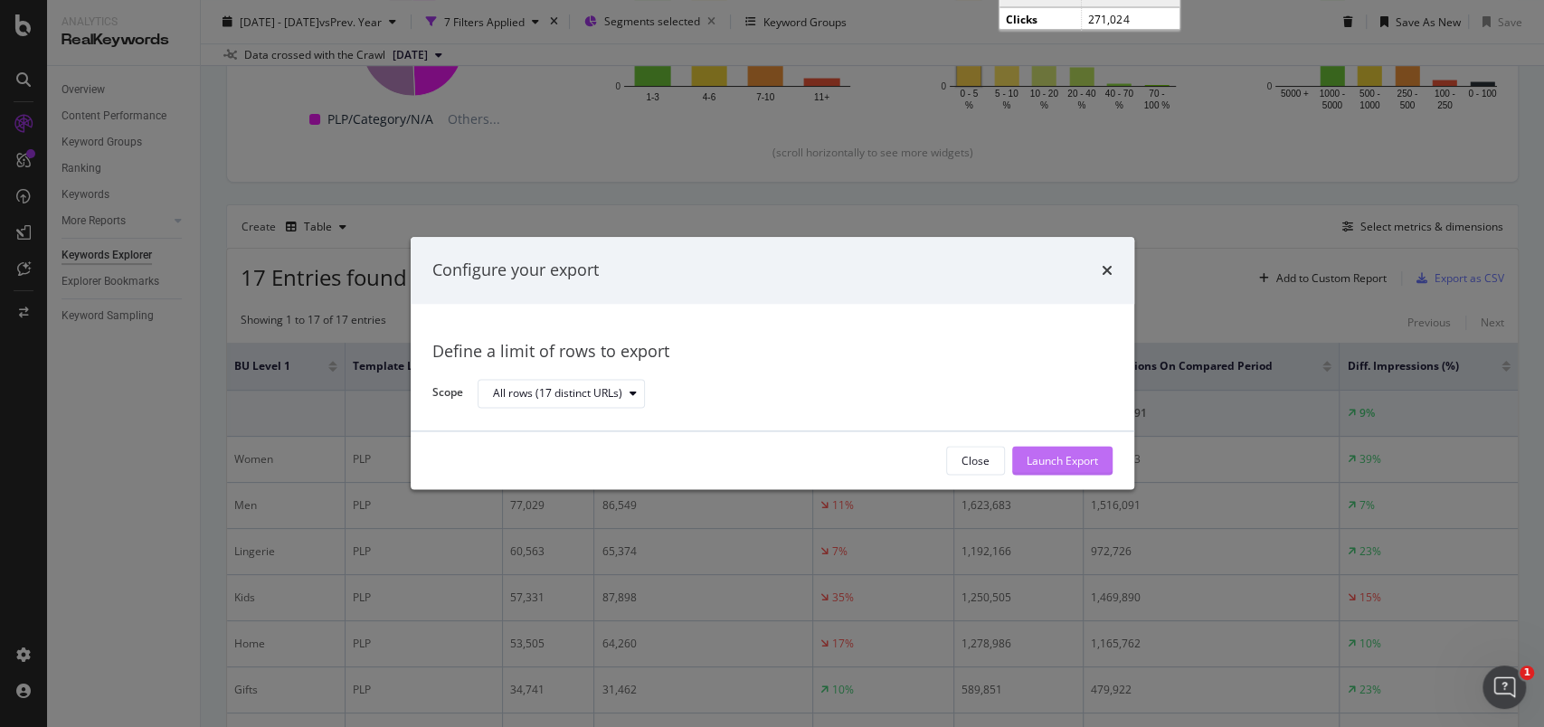
click at [1020, 459] on button "Launch Export" at bounding box center [1062, 461] width 100 height 29
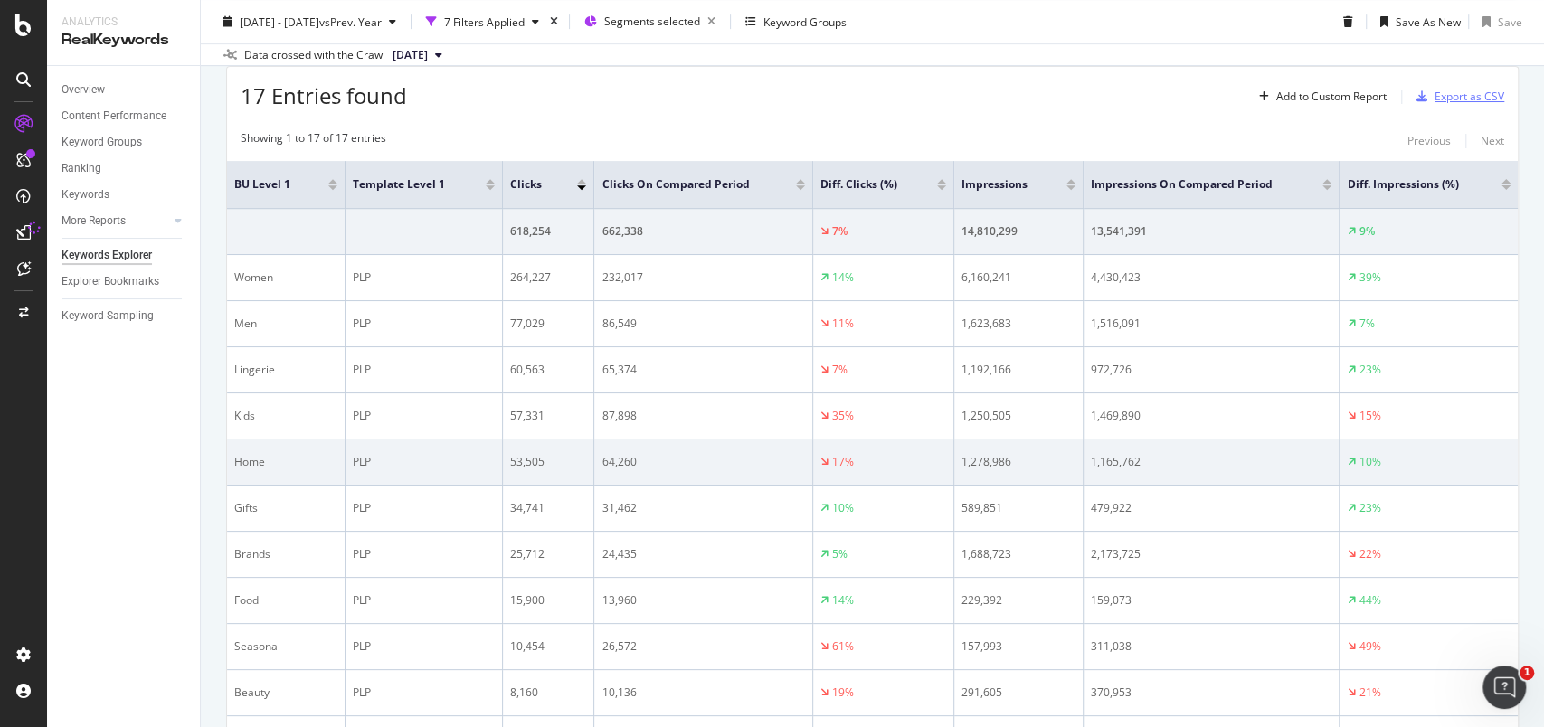
scroll to position [120, 0]
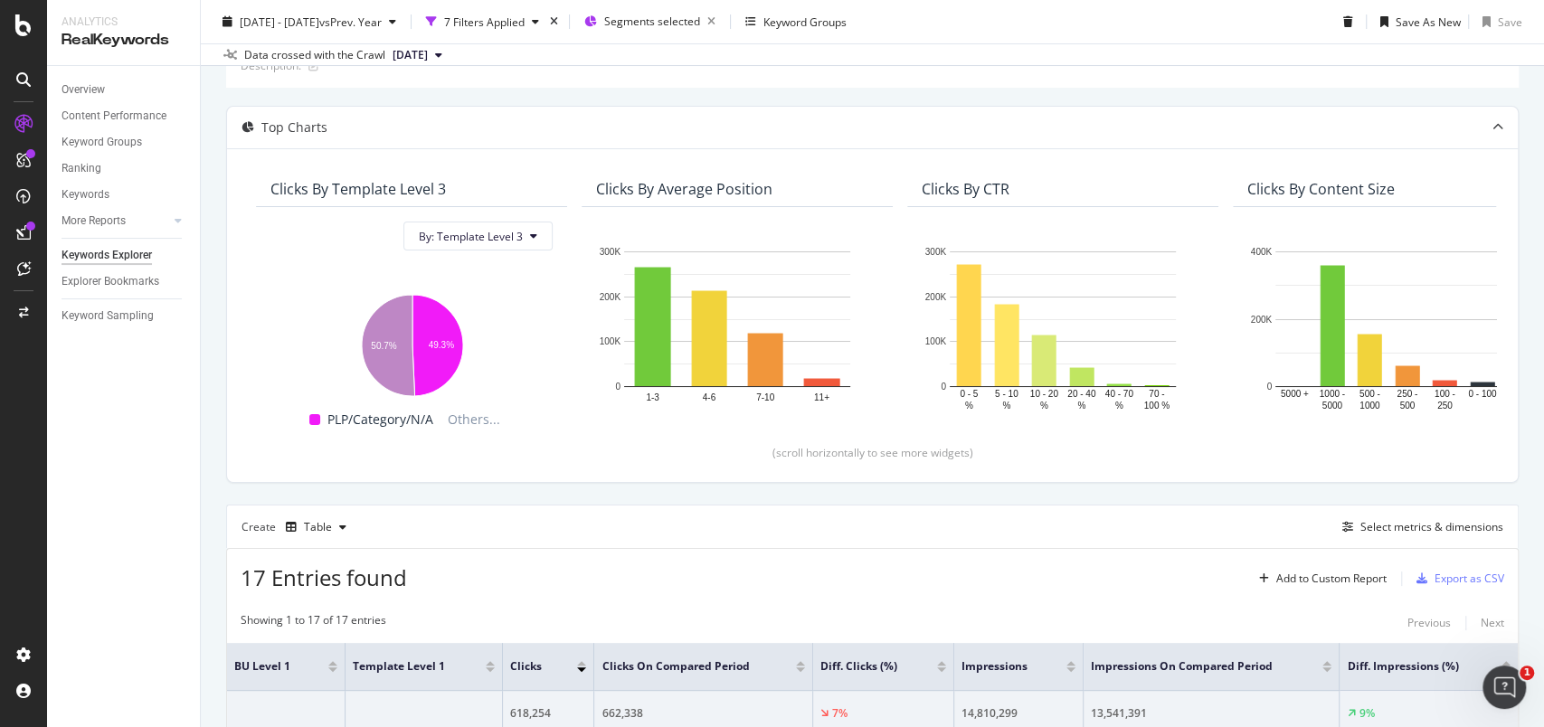
drag, startPoint x: 137, startPoint y: 403, endPoint x: 120, endPoint y: 414, distance: 20.3
click at [137, 403] on div "Overview Content Performance Keyword Groups Ranking Keywords More Reports Count…" at bounding box center [123, 396] width 153 height 661
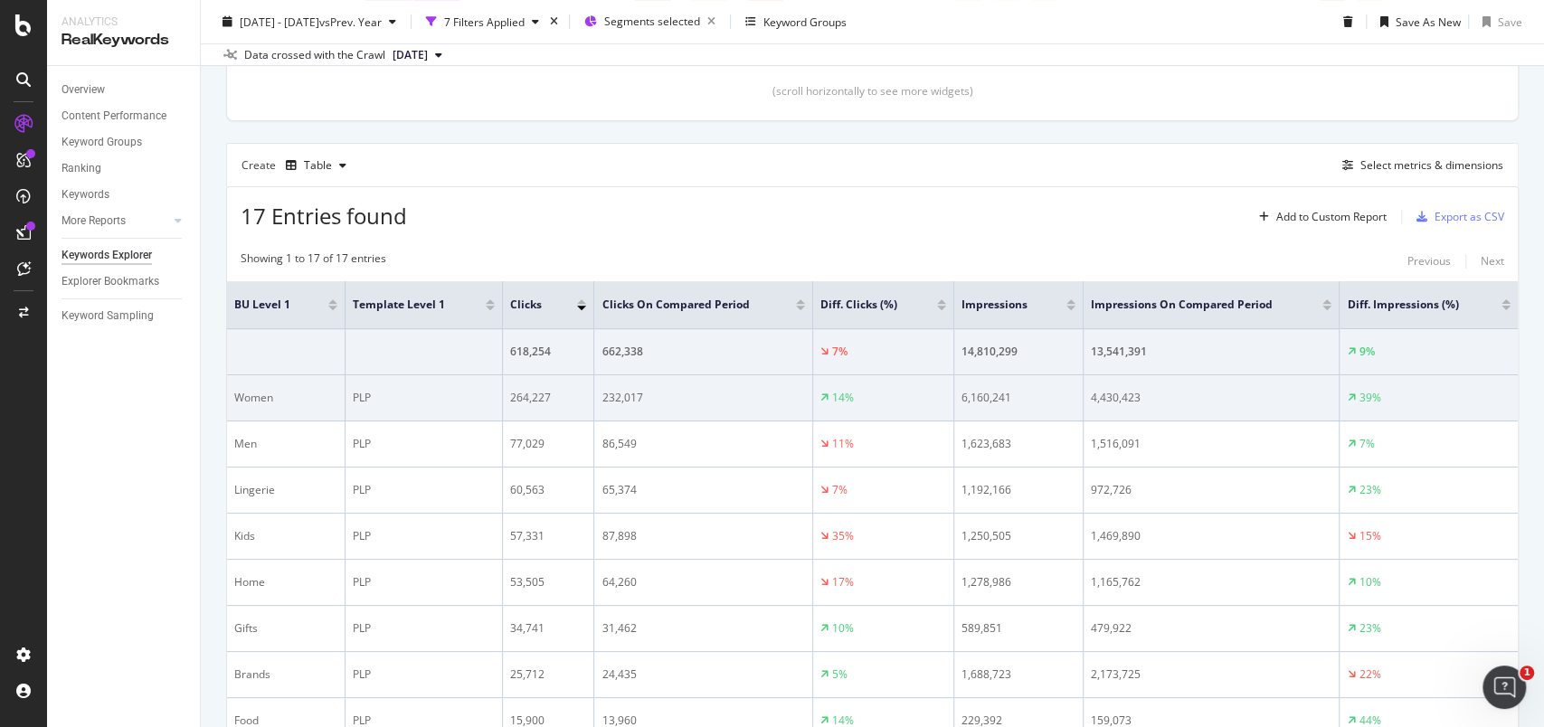
scroll to position [0, 0]
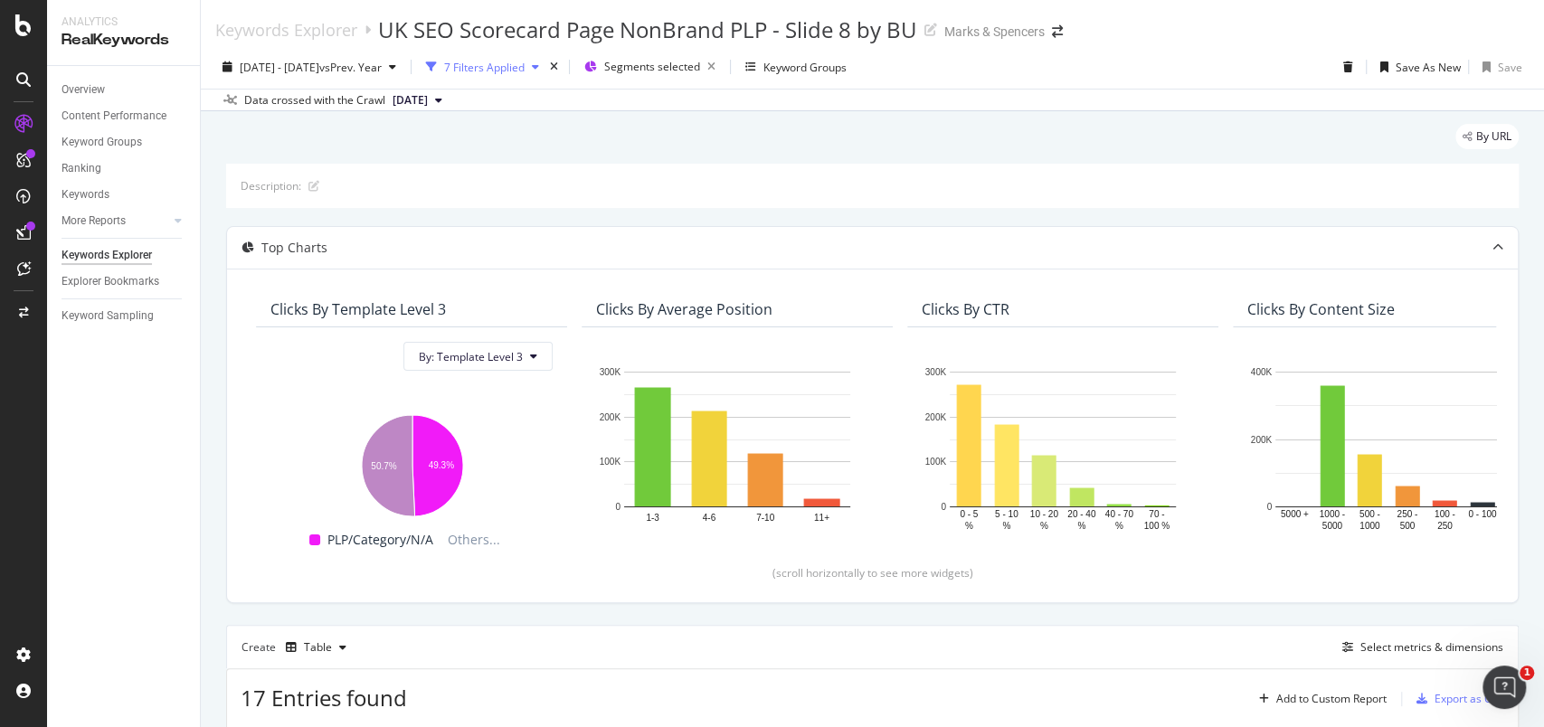
click at [525, 69] on div "7 Filters Applied" at bounding box center [484, 67] width 81 height 15
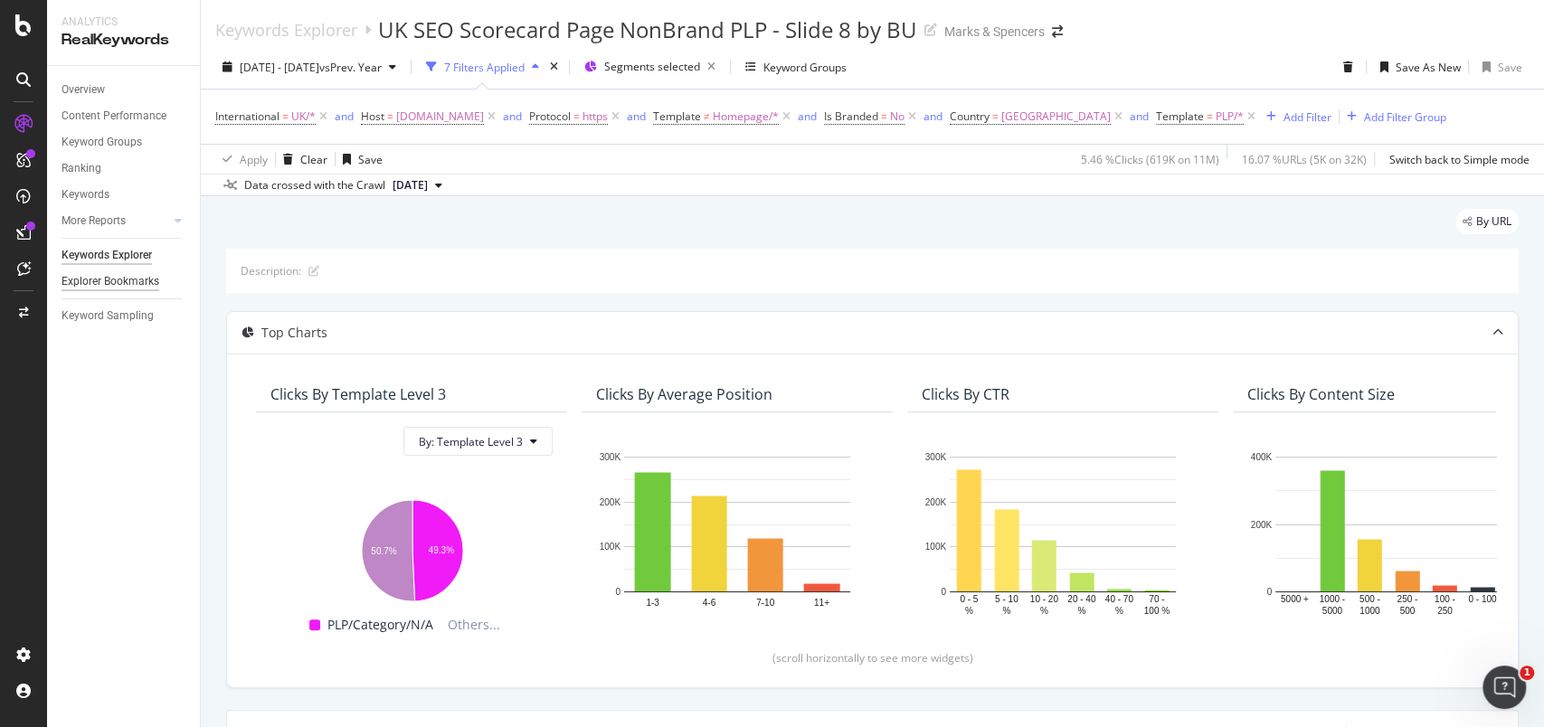
click at [137, 280] on div "Explorer Bookmarks" at bounding box center [111, 281] width 98 height 19
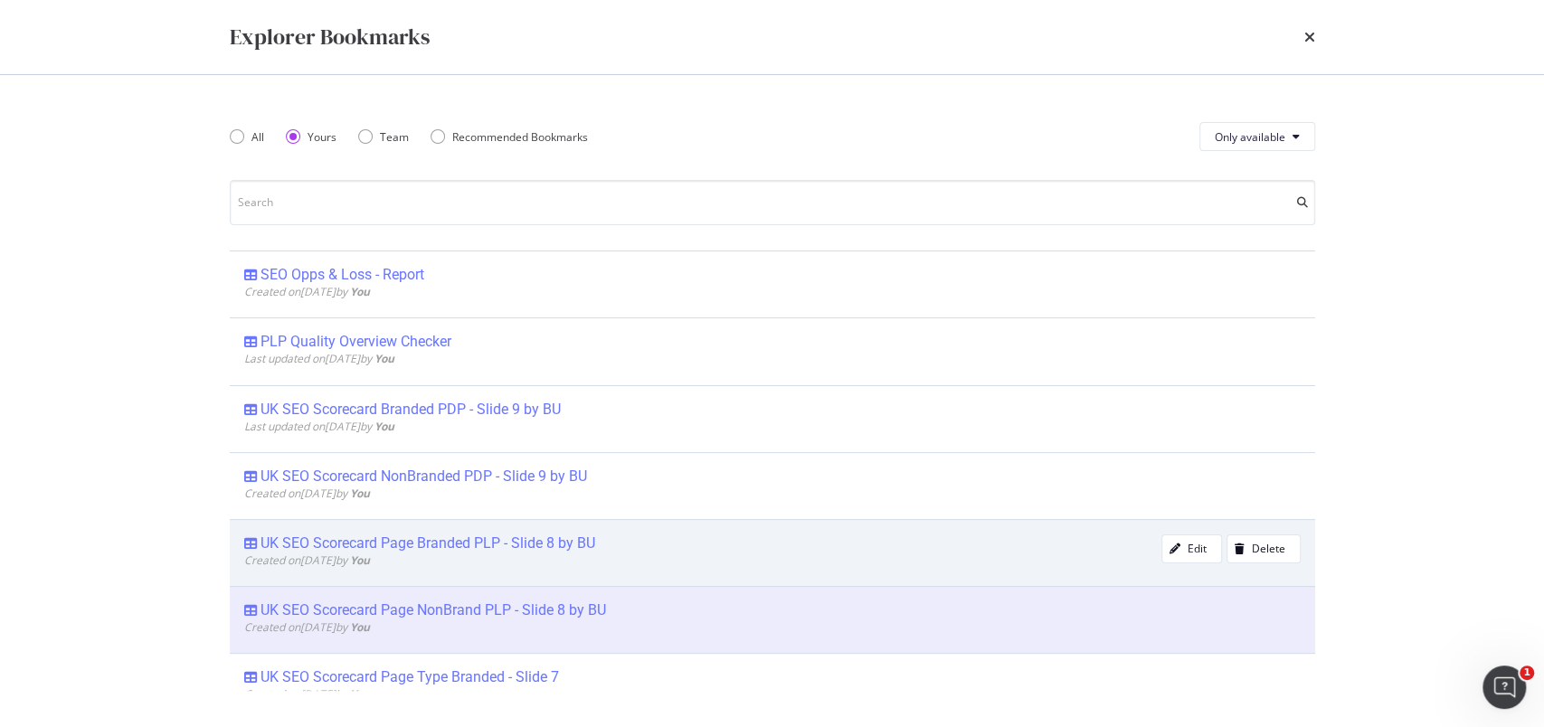
click at [464, 539] on div "UK SEO Scorecard Page Branded PLP - Slide 8 by BU" at bounding box center [427, 544] width 335 height 18
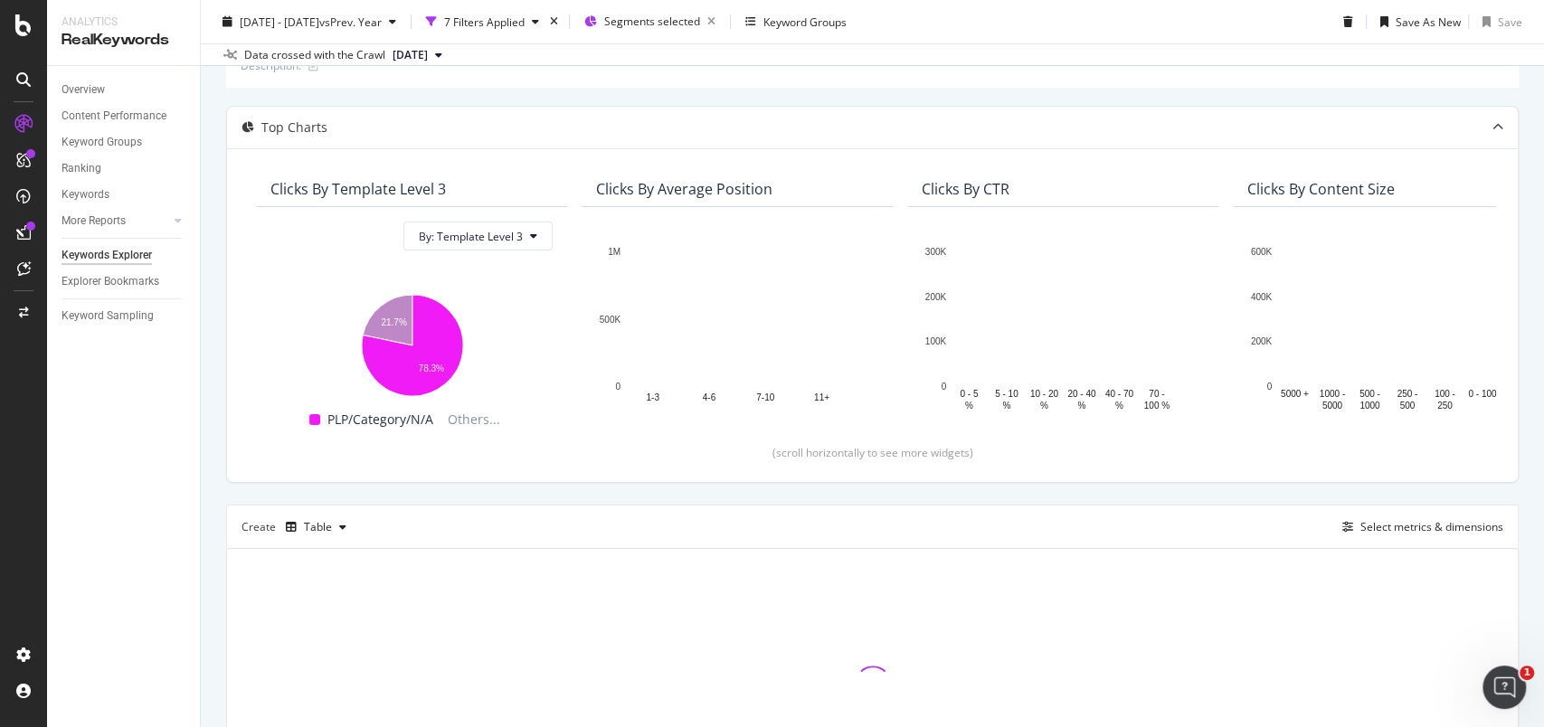
scroll to position [241, 0]
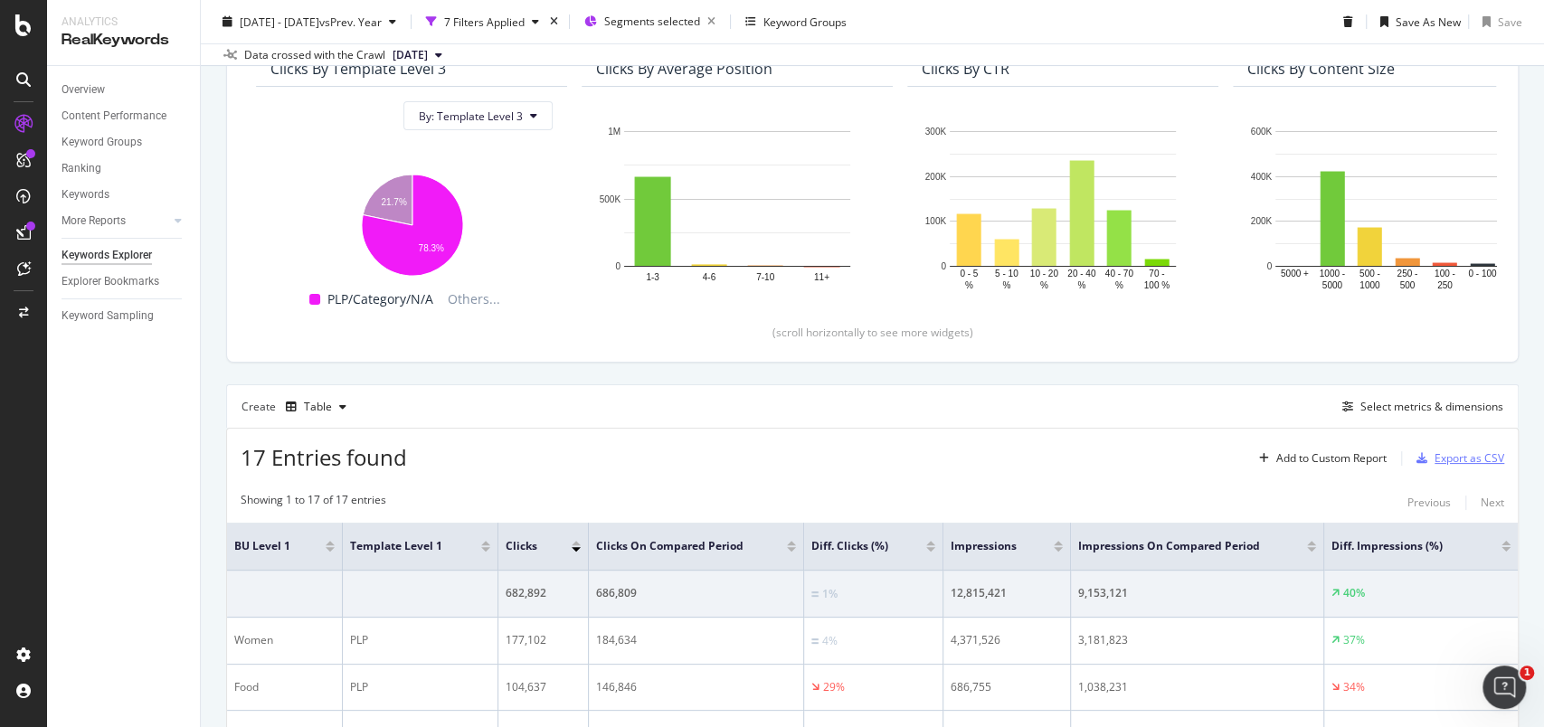
click at [1435, 455] on div "Export as CSV" at bounding box center [1470, 457] width 70 height 15
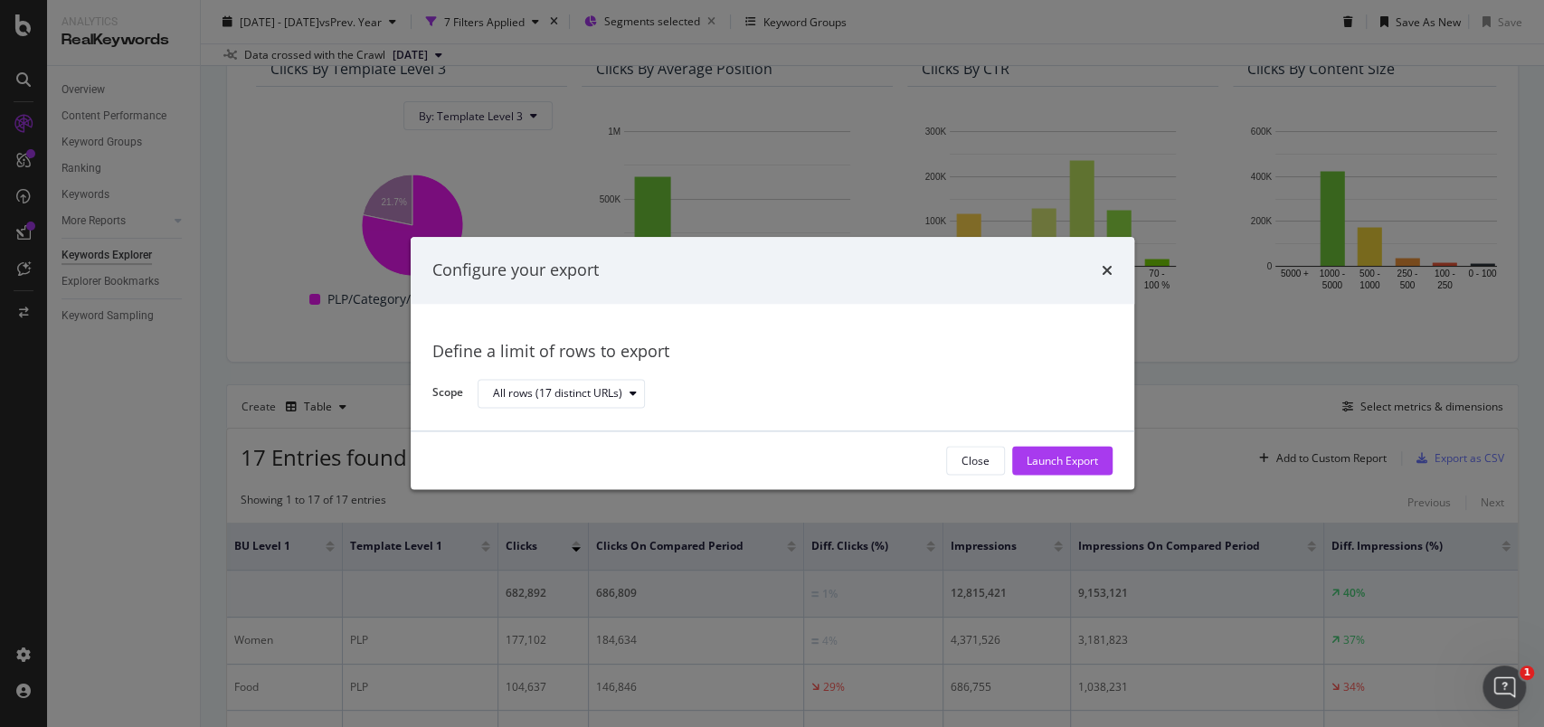
click at [1089, 456] on div "Launch Export" at bounding box center [1062, 460] width 71 height 15
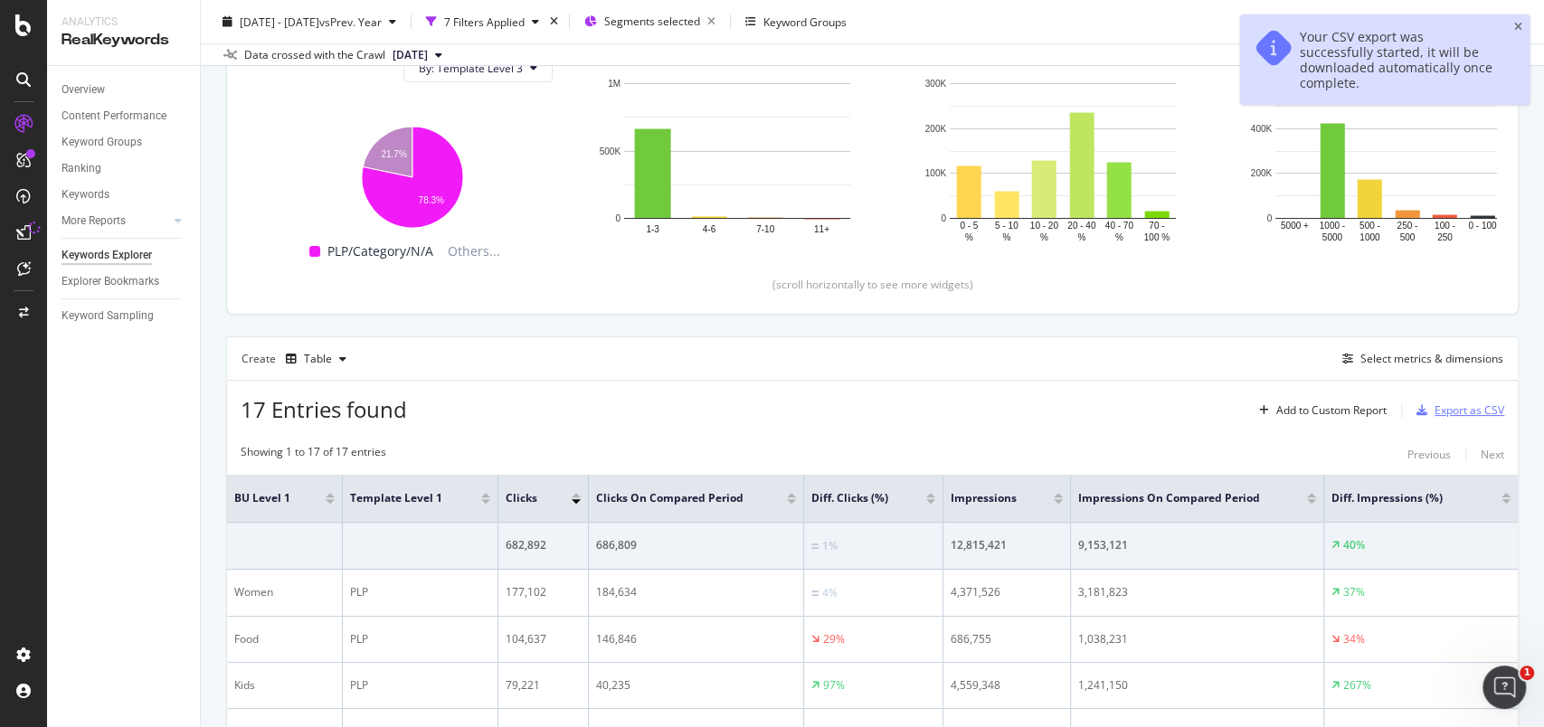
scroll to position [362, 0]
